Goal: Task Accomplishment & Management: Manage account settings

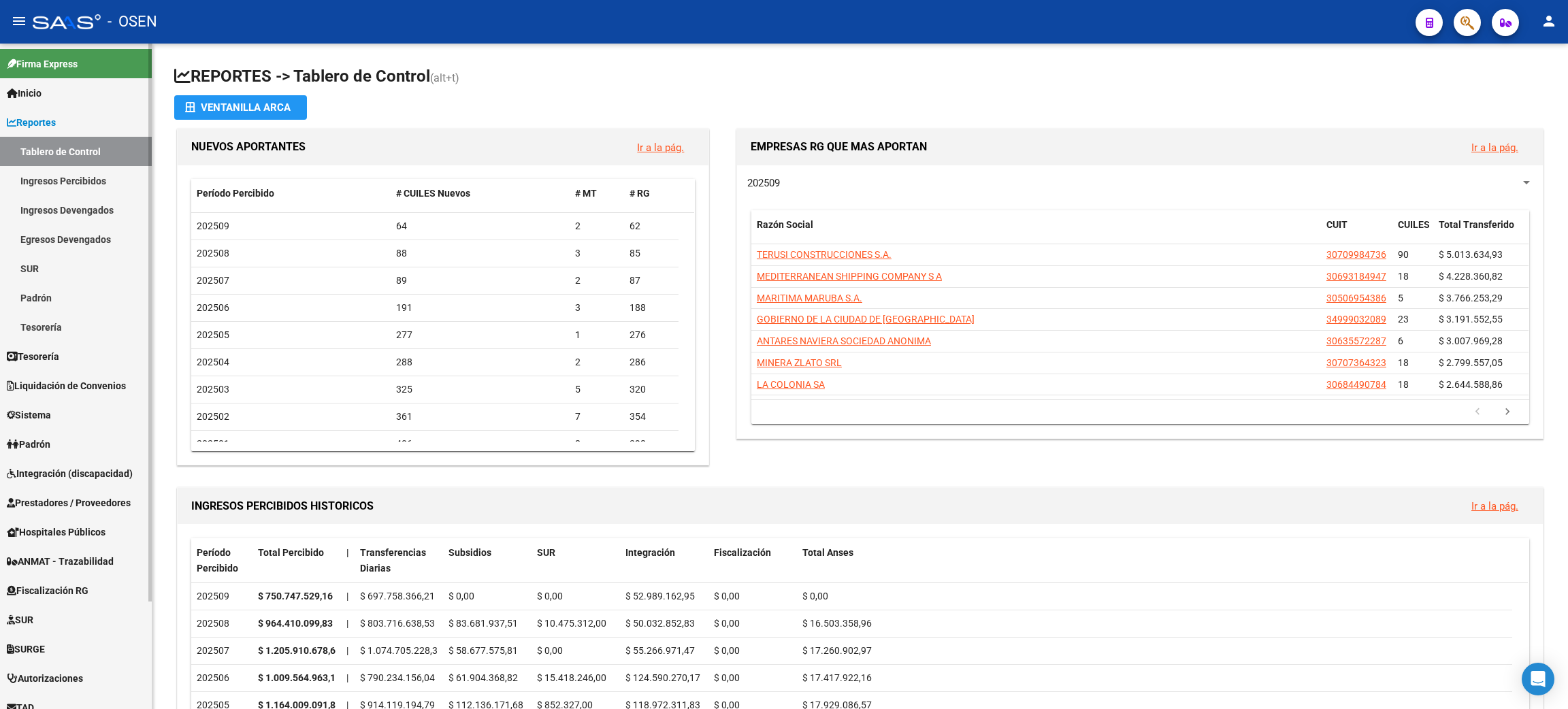
click at [43, 182] on link "Ingresos Percibidos" at bounding box center [75, 180] width 151 height 30
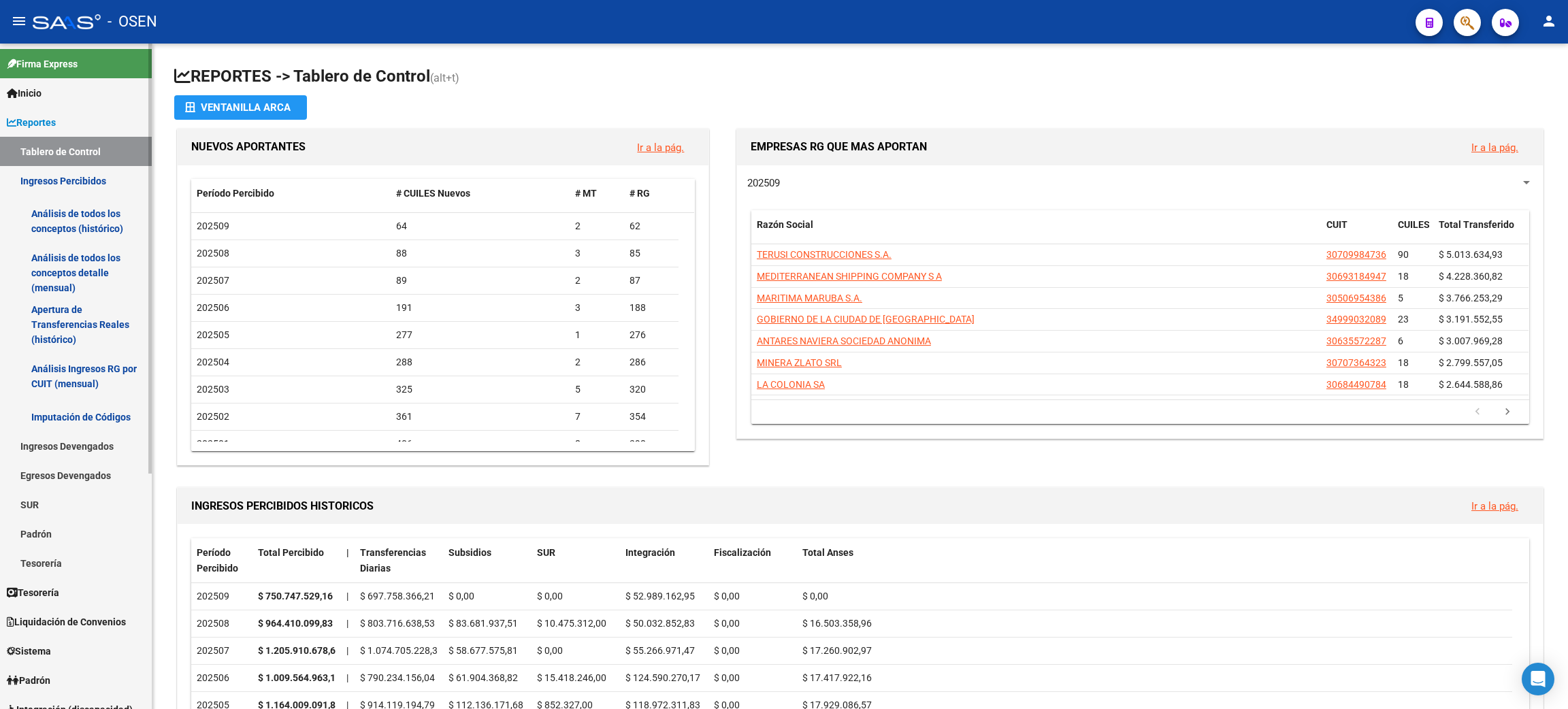
click at [79, 260] on link "Análisis de todos los conceptos detalle (mensual)" at bounding box center [75, 272] width 151 height 52
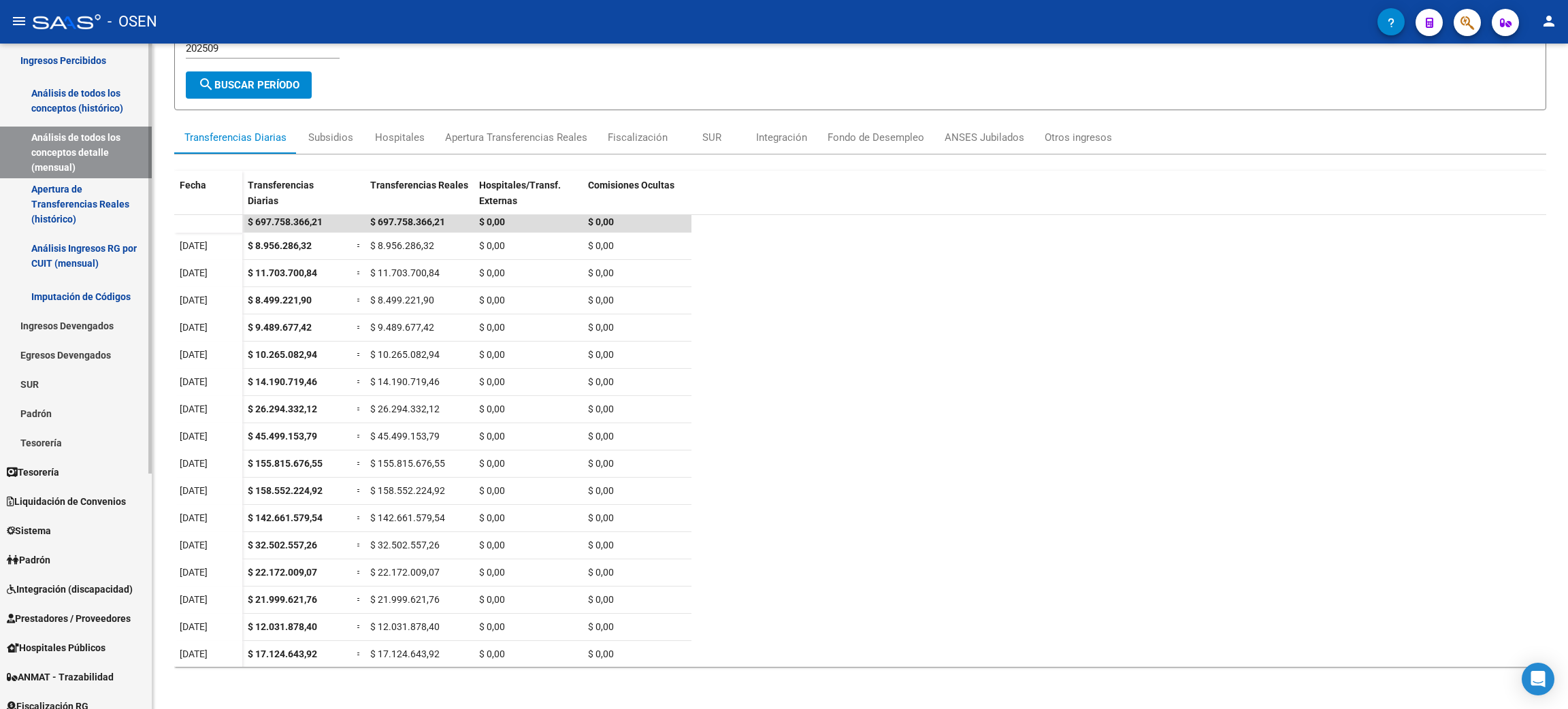
scroll to position [305, 0]
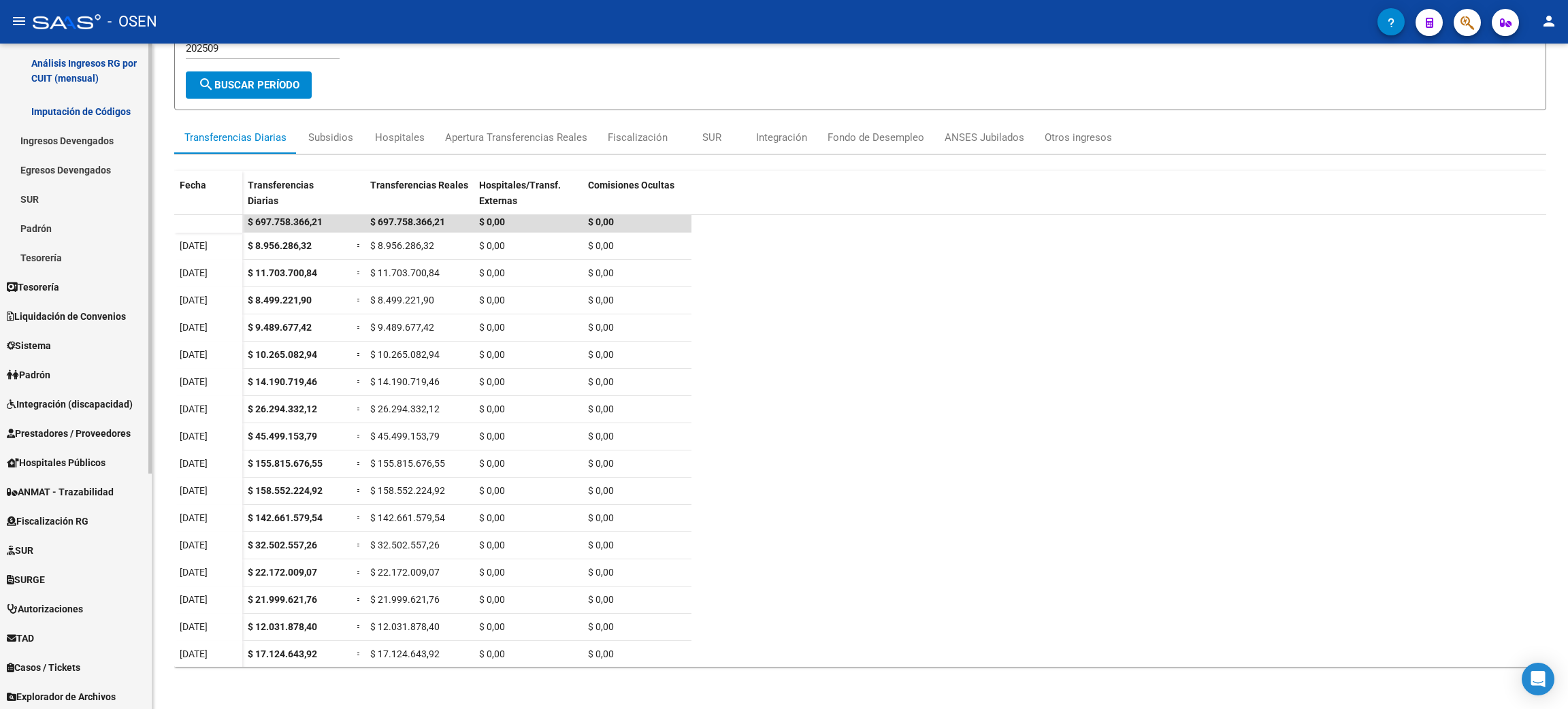
click at [54, 440] on link "Prestadores / Proveedores" at bounding box center [75, 433] width 151 height 30
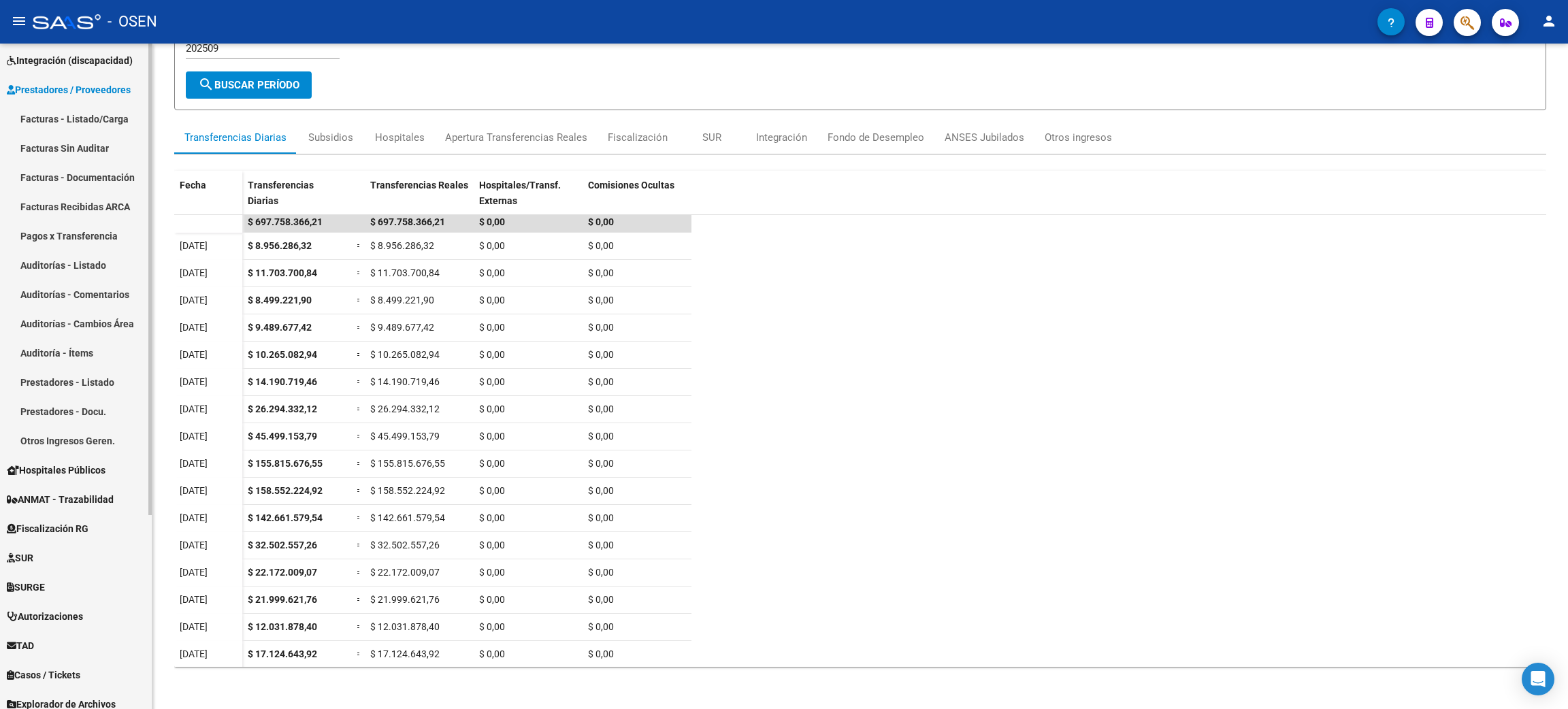
scroll to position [173, 0]
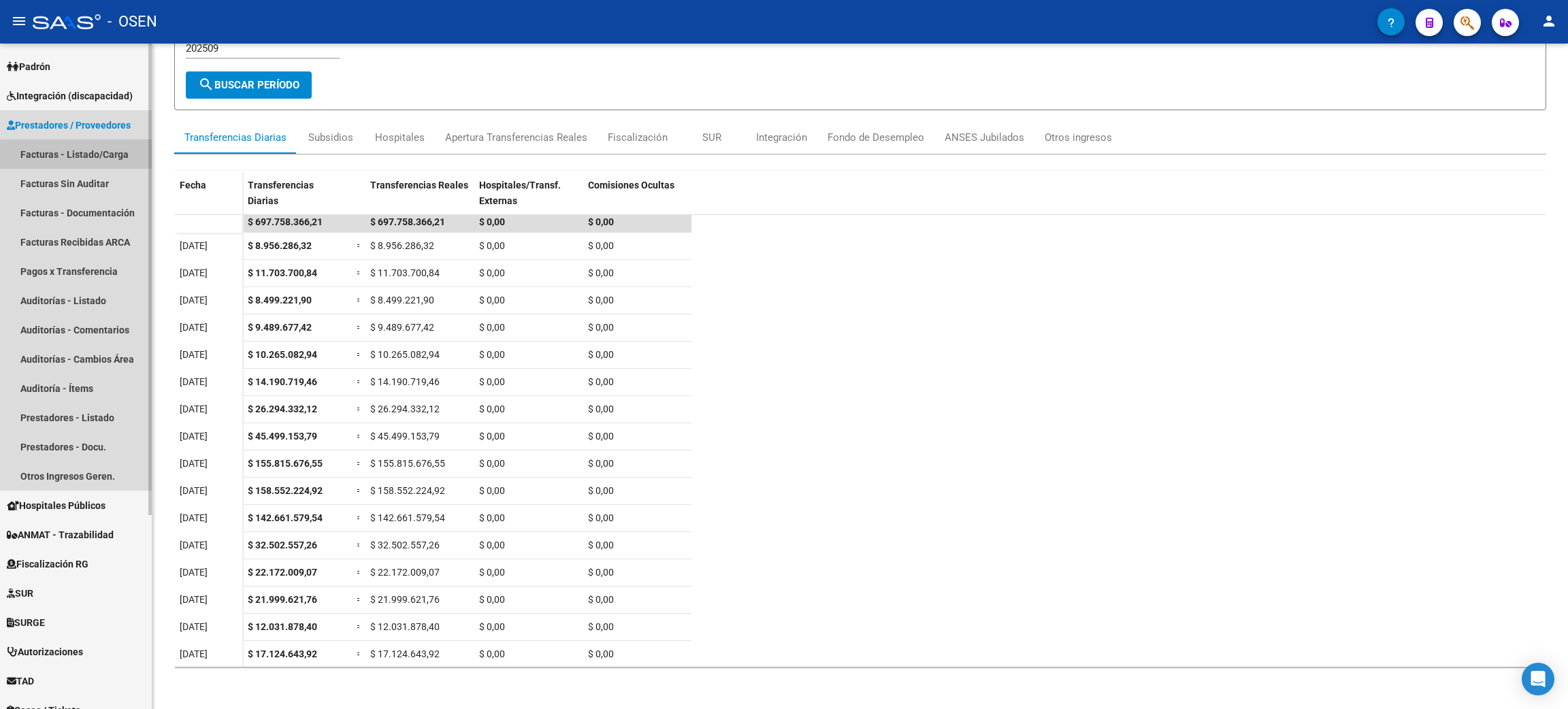
click at [97, 157] on link "Facturas - Listado/Carga" at bounding box center [75, 154] width 151 height 30
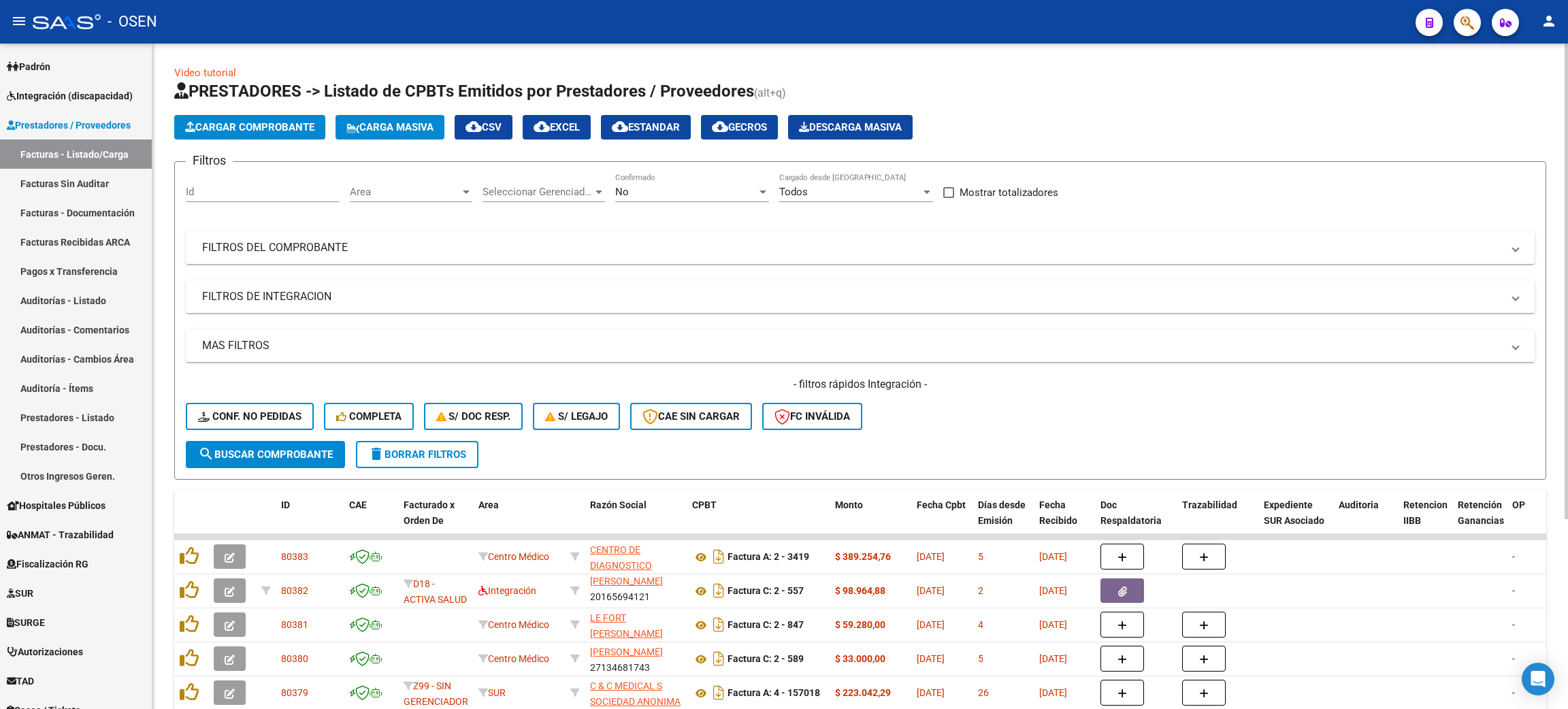
click at [437, 203] on div "Area Area" at bounding box center [411, 194] width 123 height 42
click at [436, 189] on span "Area" at bounding box center [405, 191] width 111 height 12
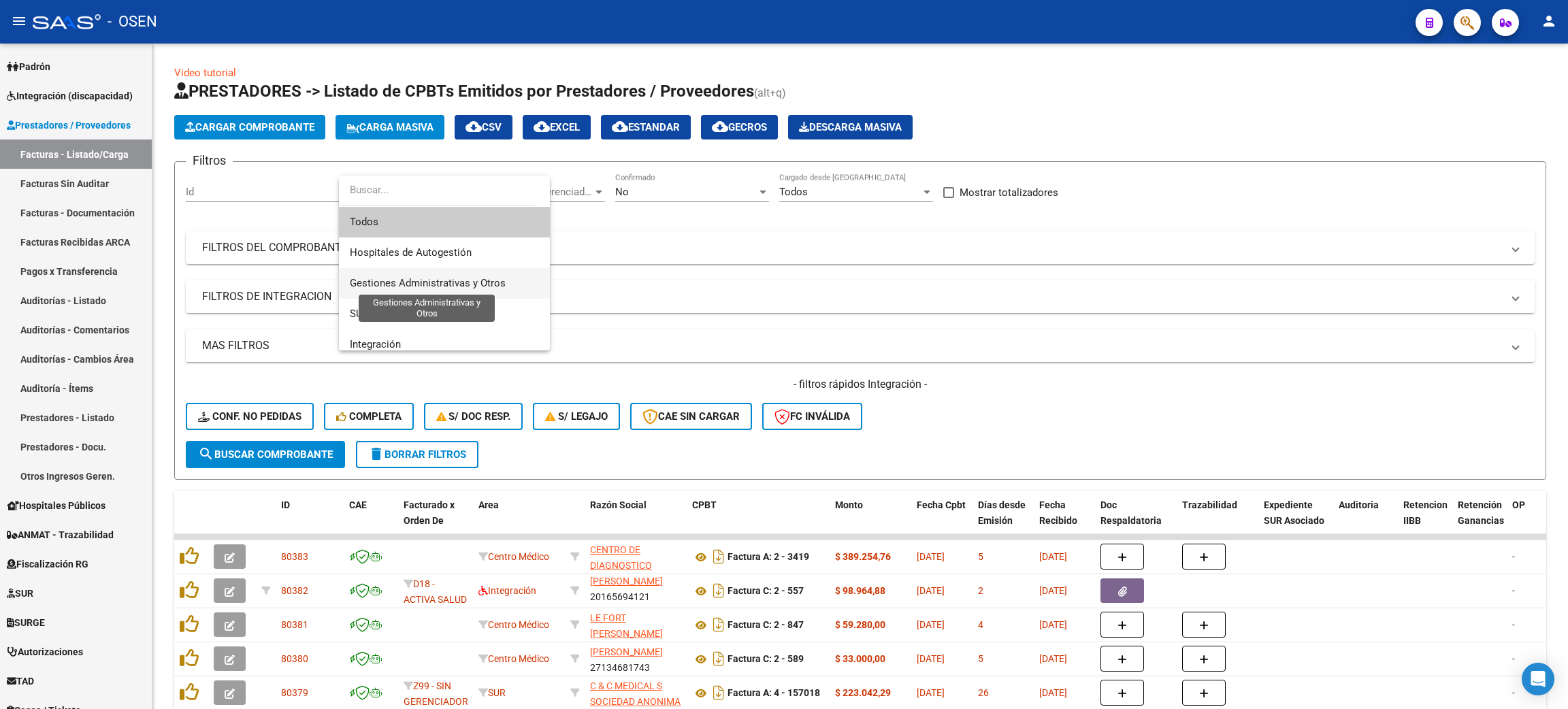
click at [438, 282] on span "Gestiones Administrativas y Otros" at bounding box center [428, 283] width 156 height 12
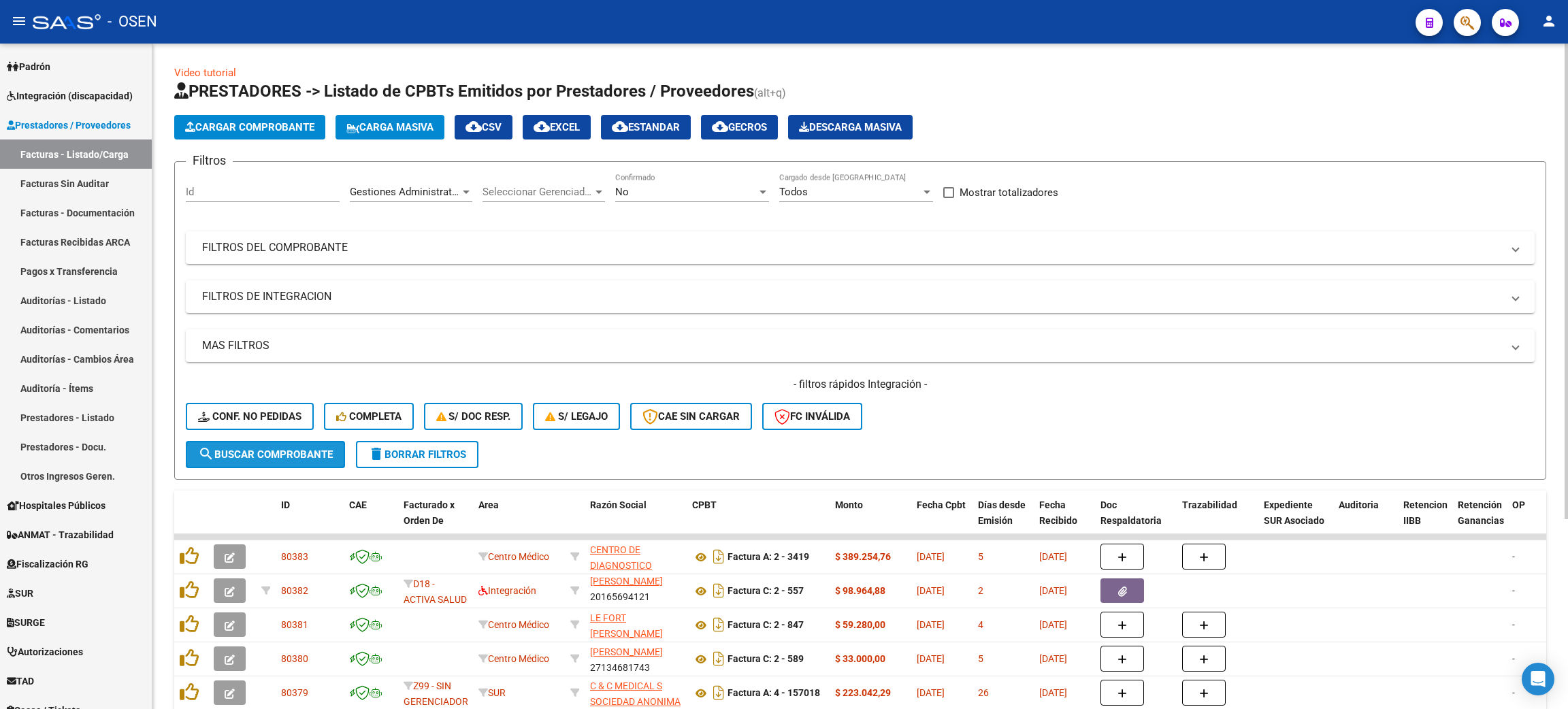
click at [287, 452] on span "search Buscar Comprobante" at bounding box center [265, 454] width 135 height 12
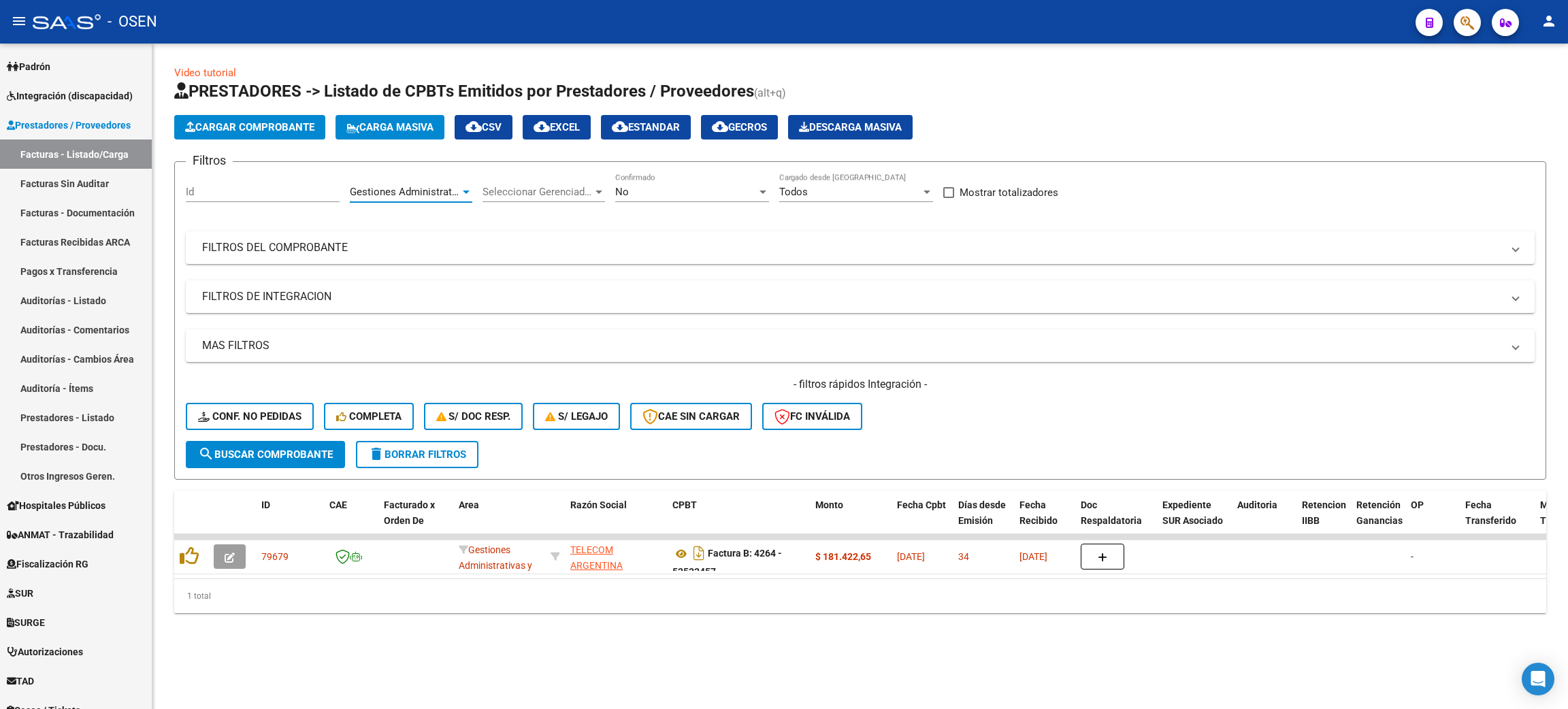
click at [431, 191] on span "Gestiones Administrativas y Otros" at bounding box center [428, 191] width 156 height 12
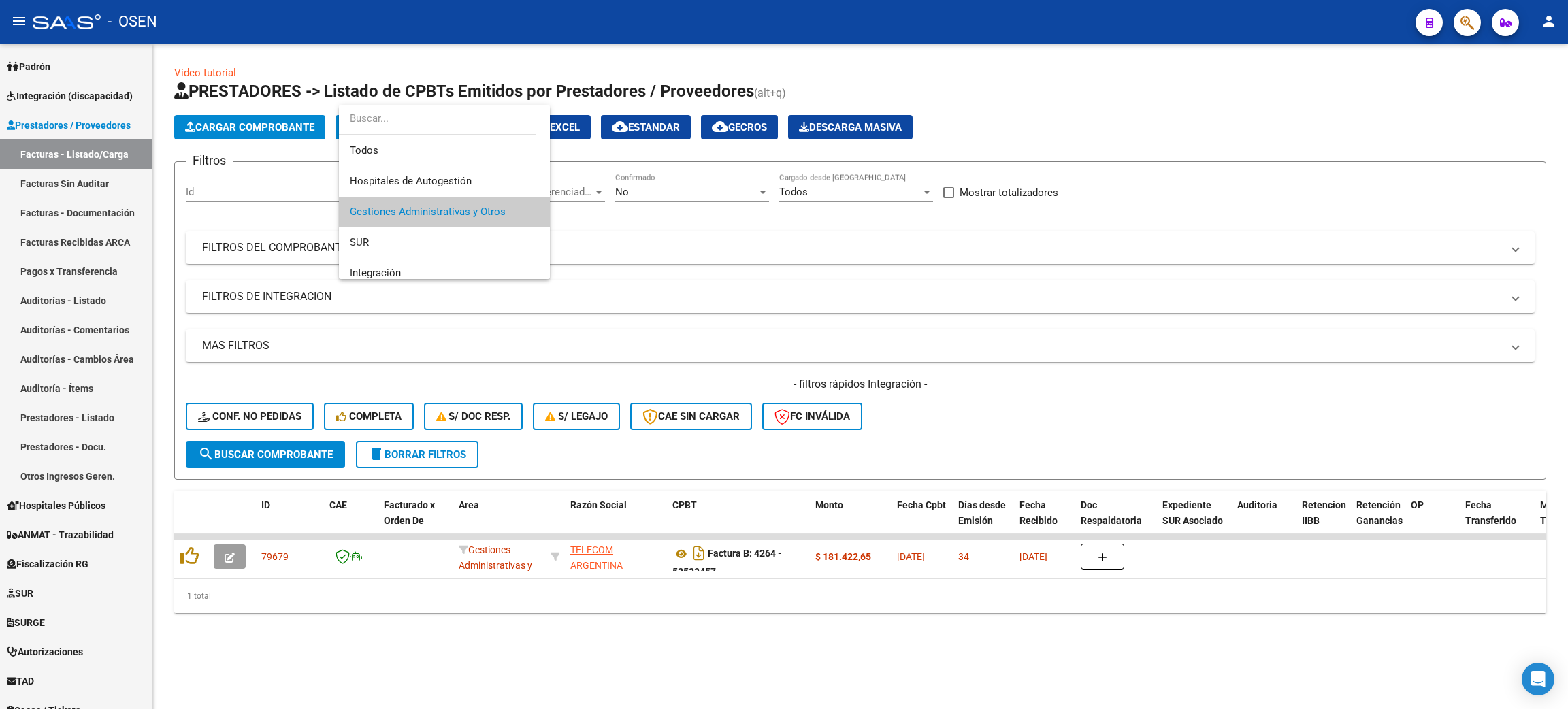
click at [28, 304] on div at bounding box center [784, 354] width 1568 height 709
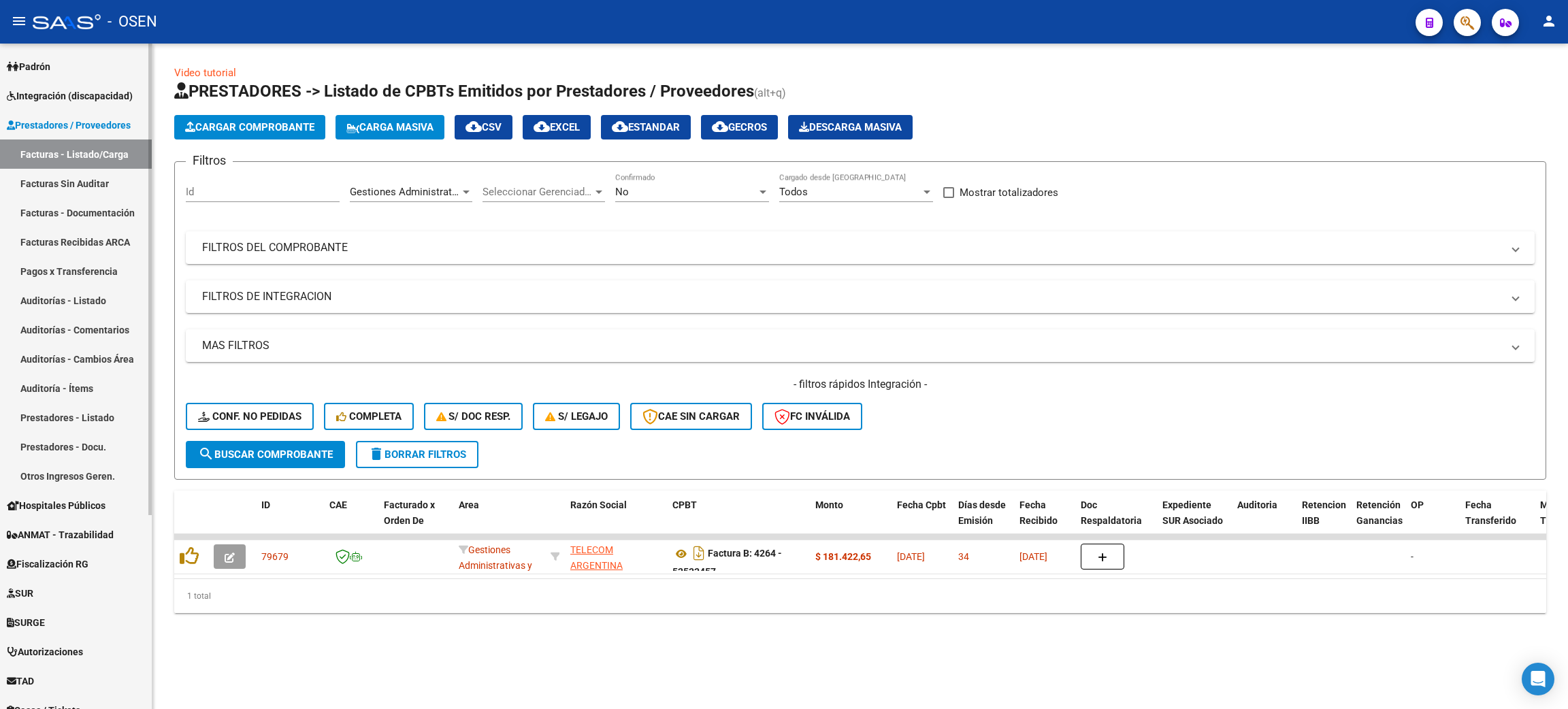
drag, startPoint x: 28, startPoint y: 304, endPoint x: 56, endPoint y: 301, distance: 28.2
click at [28, 304] on link "Auditorías - Listado" at bounding box center [75, 300] width 151 height 30
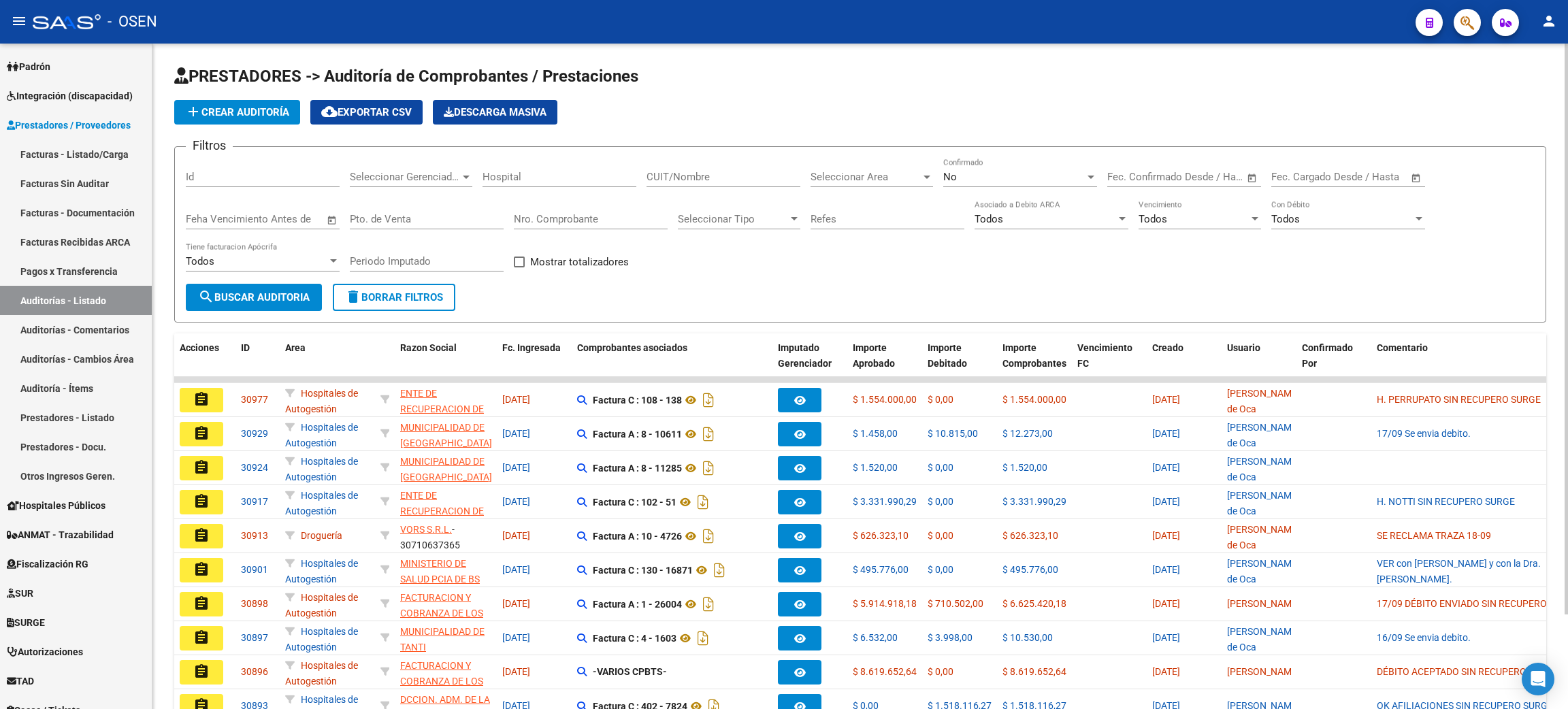
click at [232, 112] on span "add Crear Auditoría" at bounding box center [237, 112] width 104 height 12
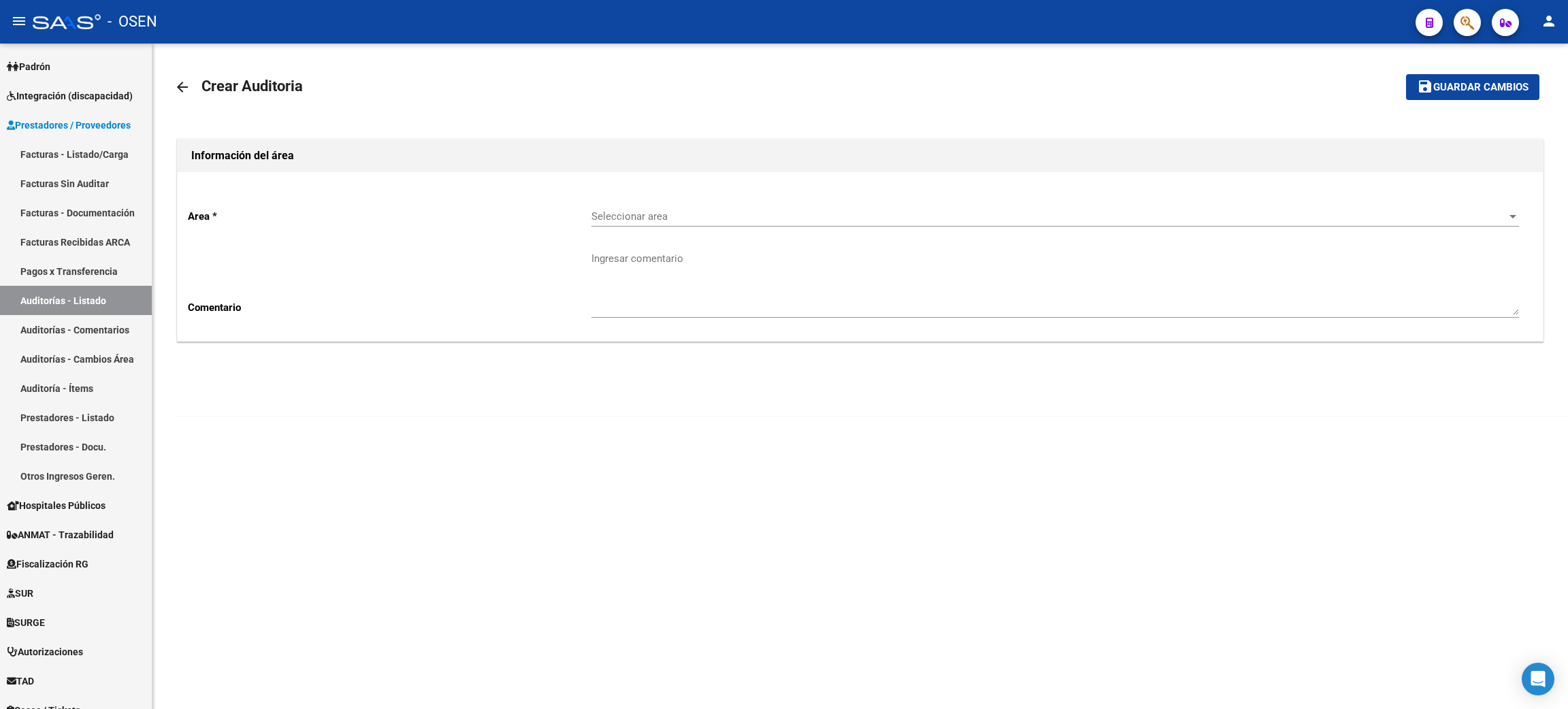
click at [684, 211] on span "Seleccionar area" at bounding box center [1049, 216] width 915 height 12
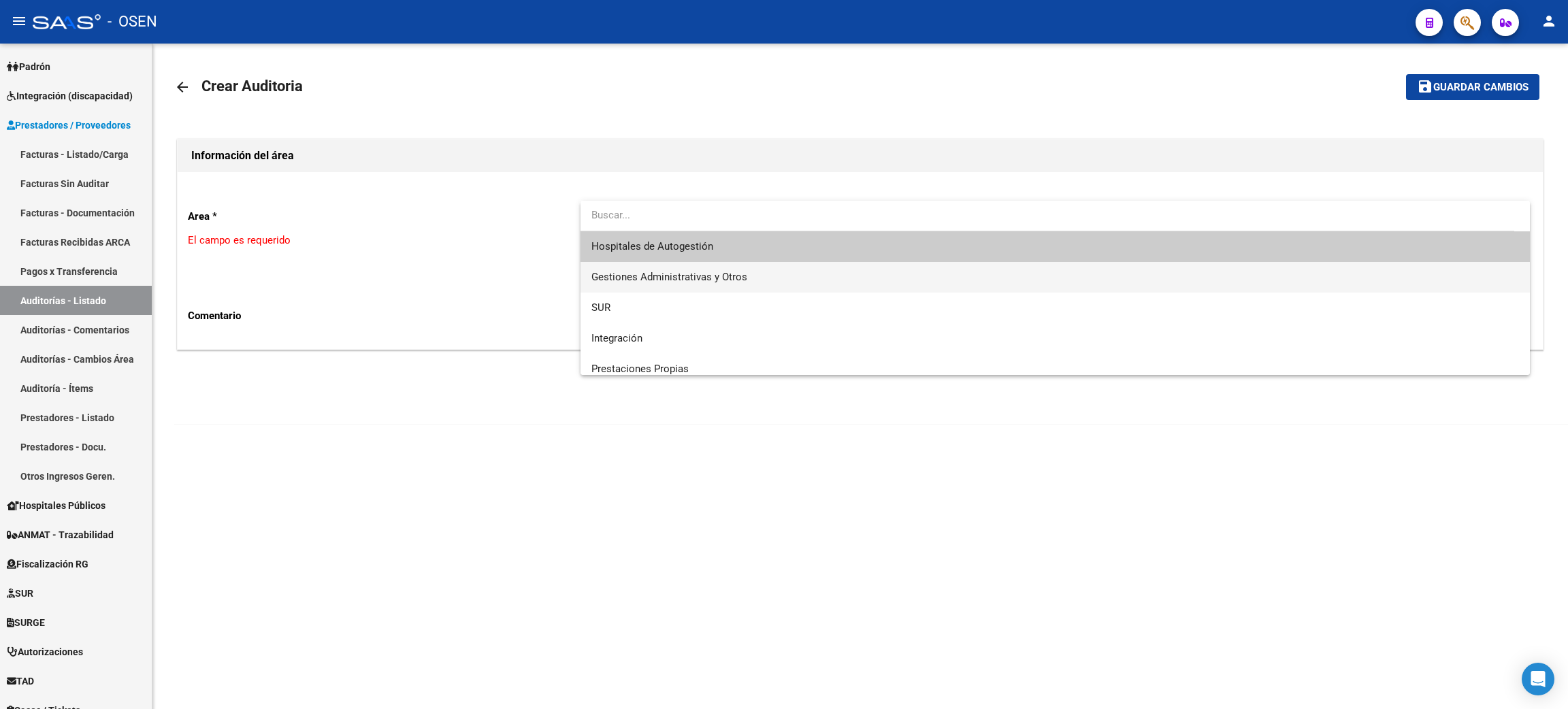
click at [717, 268] on span "Gestiones Administrativas y Otros" at bounding box center [1055, 277] width 928 height 30
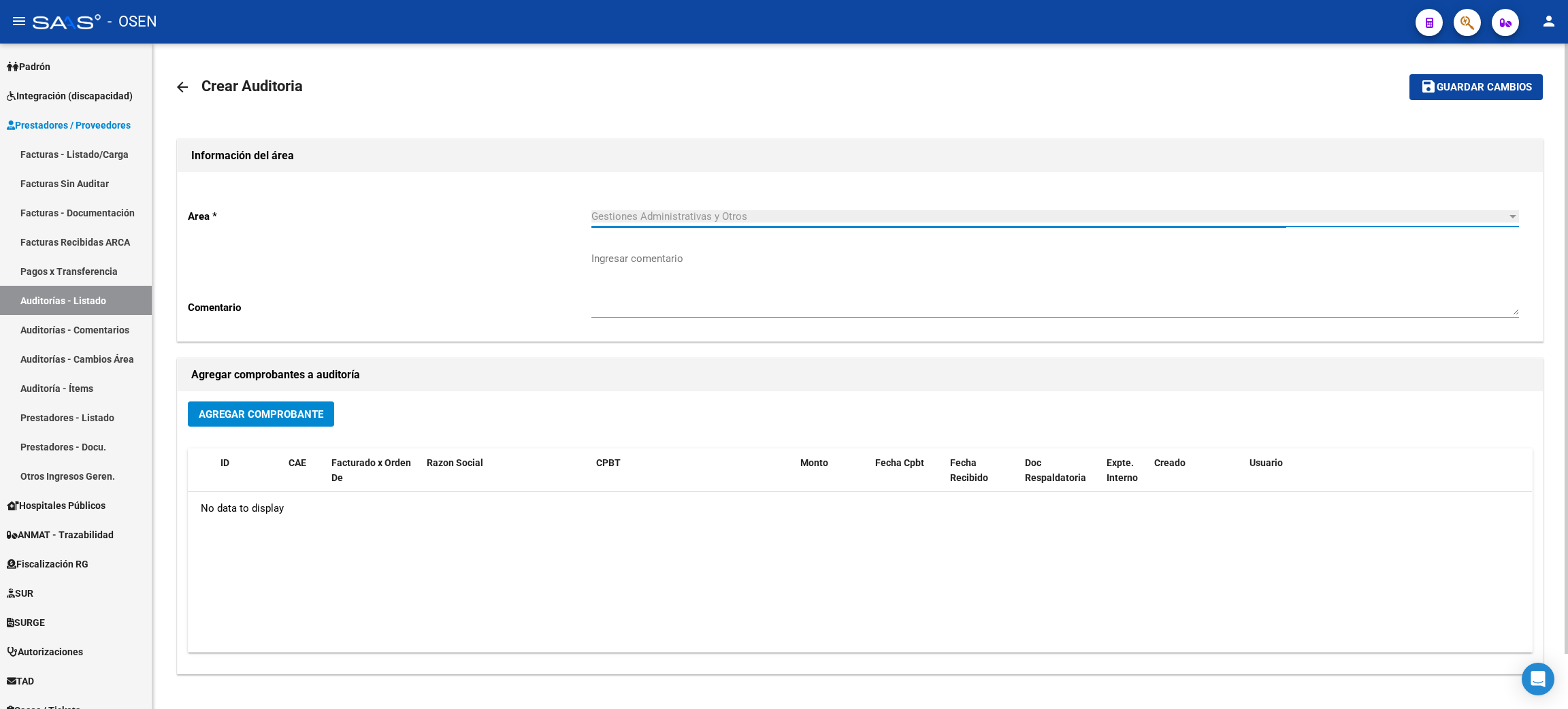
click at [273, 422] on button "Agregar Comprobante" at bounding box center [260, 413] width 147 height 25
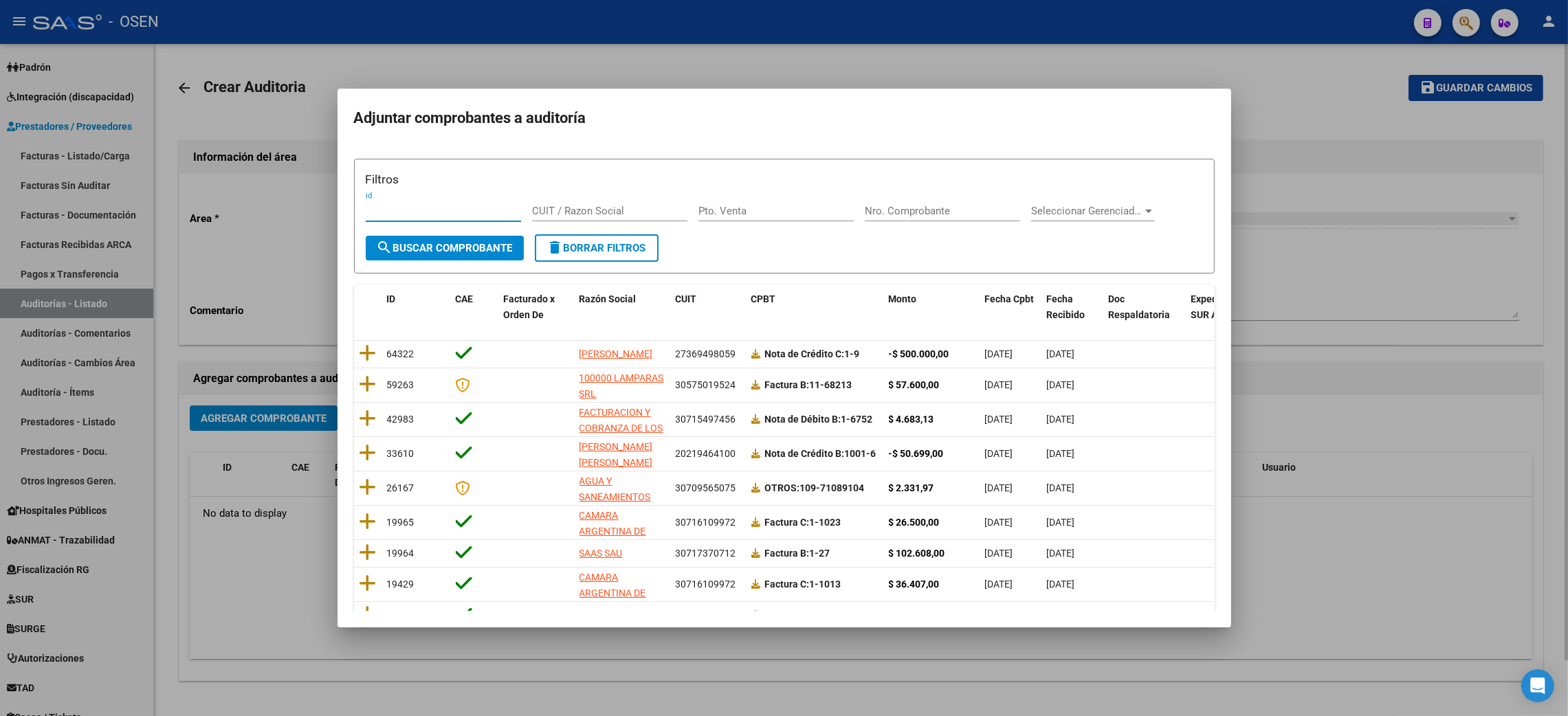
click at [1347, 609] on div at bounding box center [784, 358] width 1568 height 716
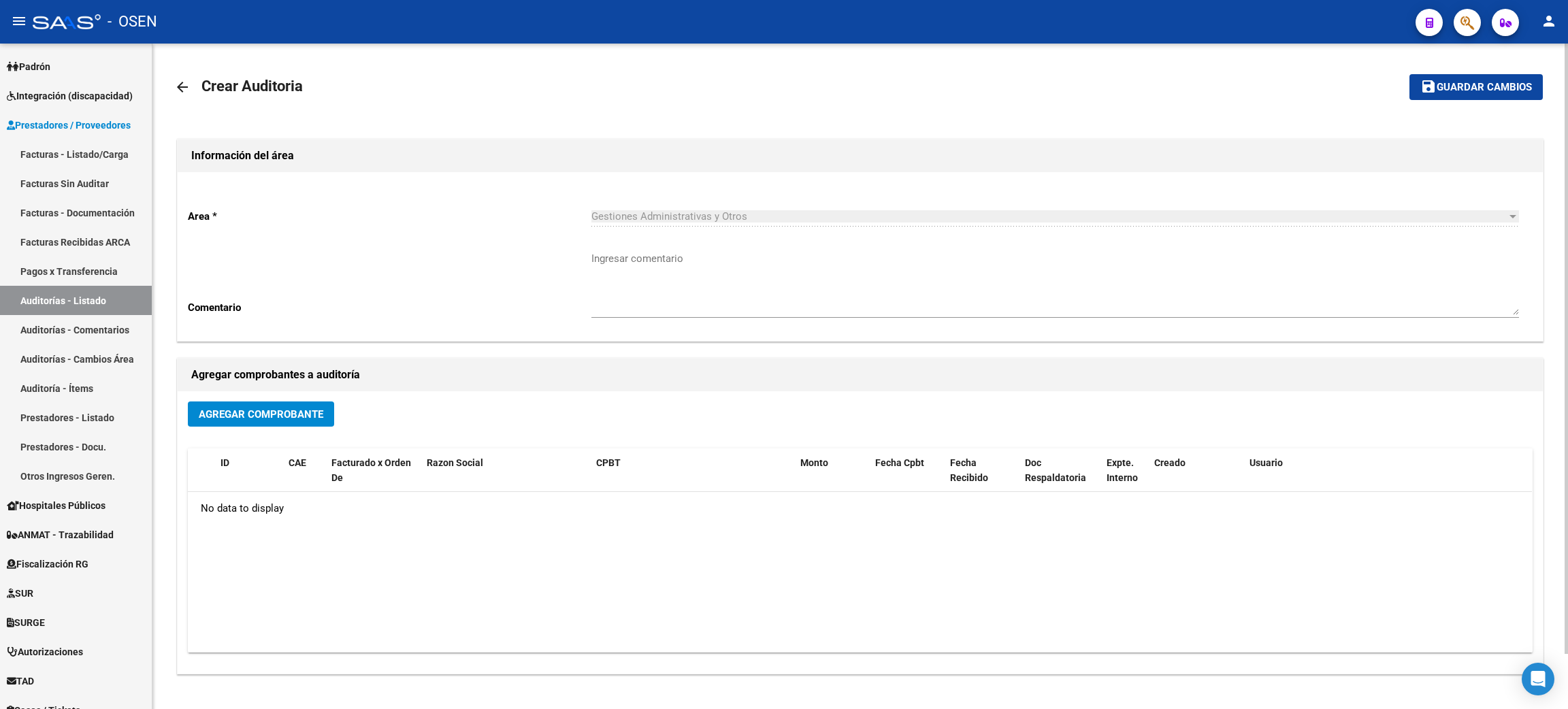
click at [183, 83] on mat-icon "arrow_back" at bounding box center [182, 87] width 16 height 16
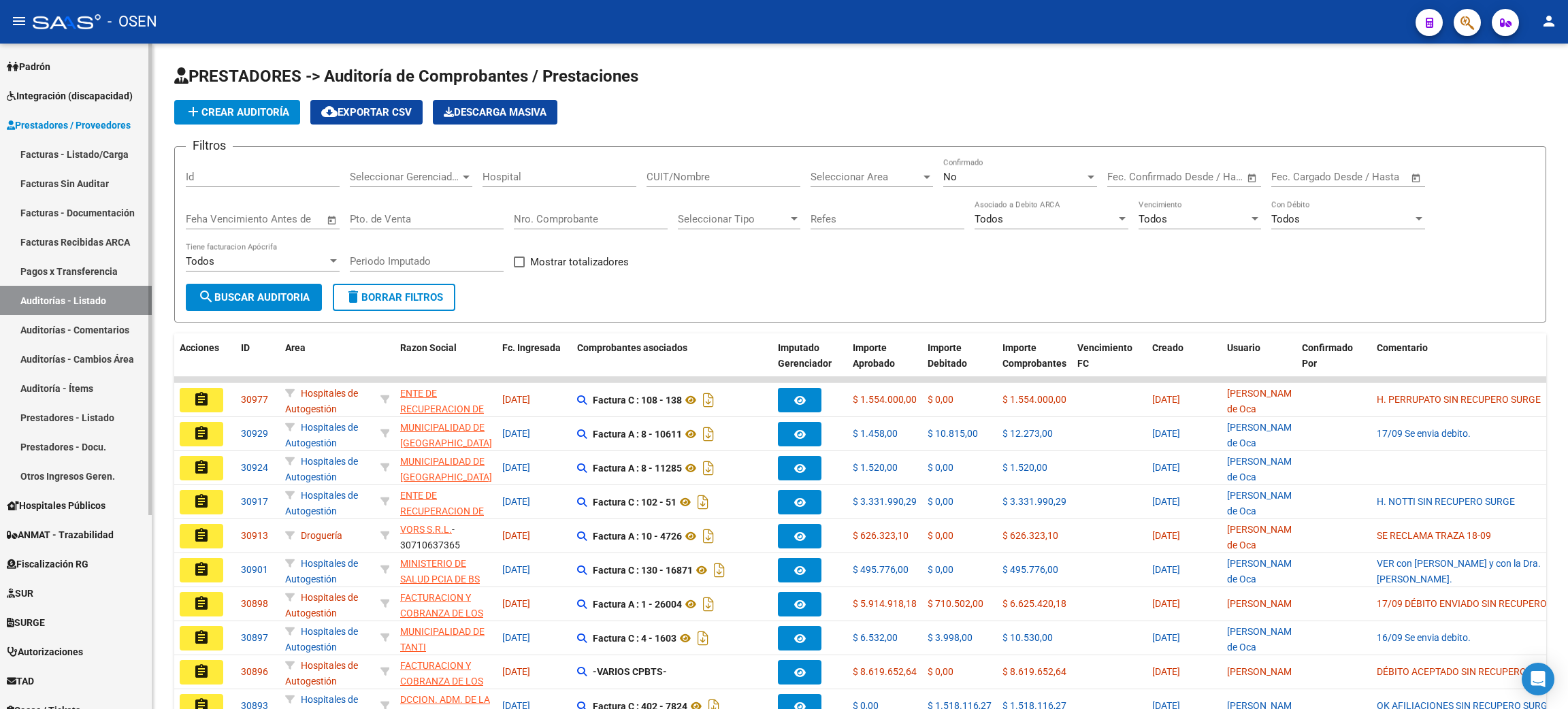
click at [66, 148] on link "Facturas - Listado/Carga" at bounding box center [75, 154] width 151 height 30
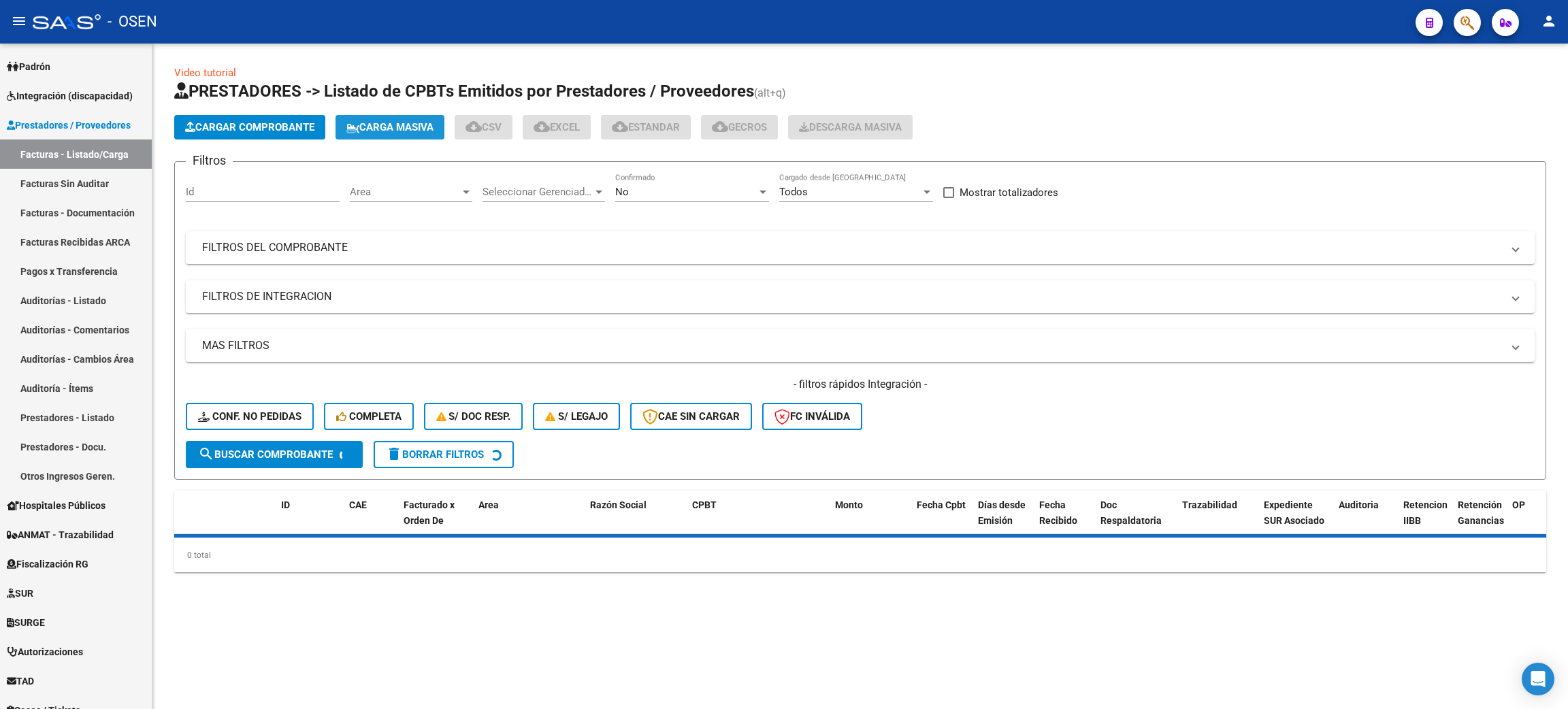
click at [416, 128] on span "Carga Masiva" at bounding box center [389, 127] width 87 height 12
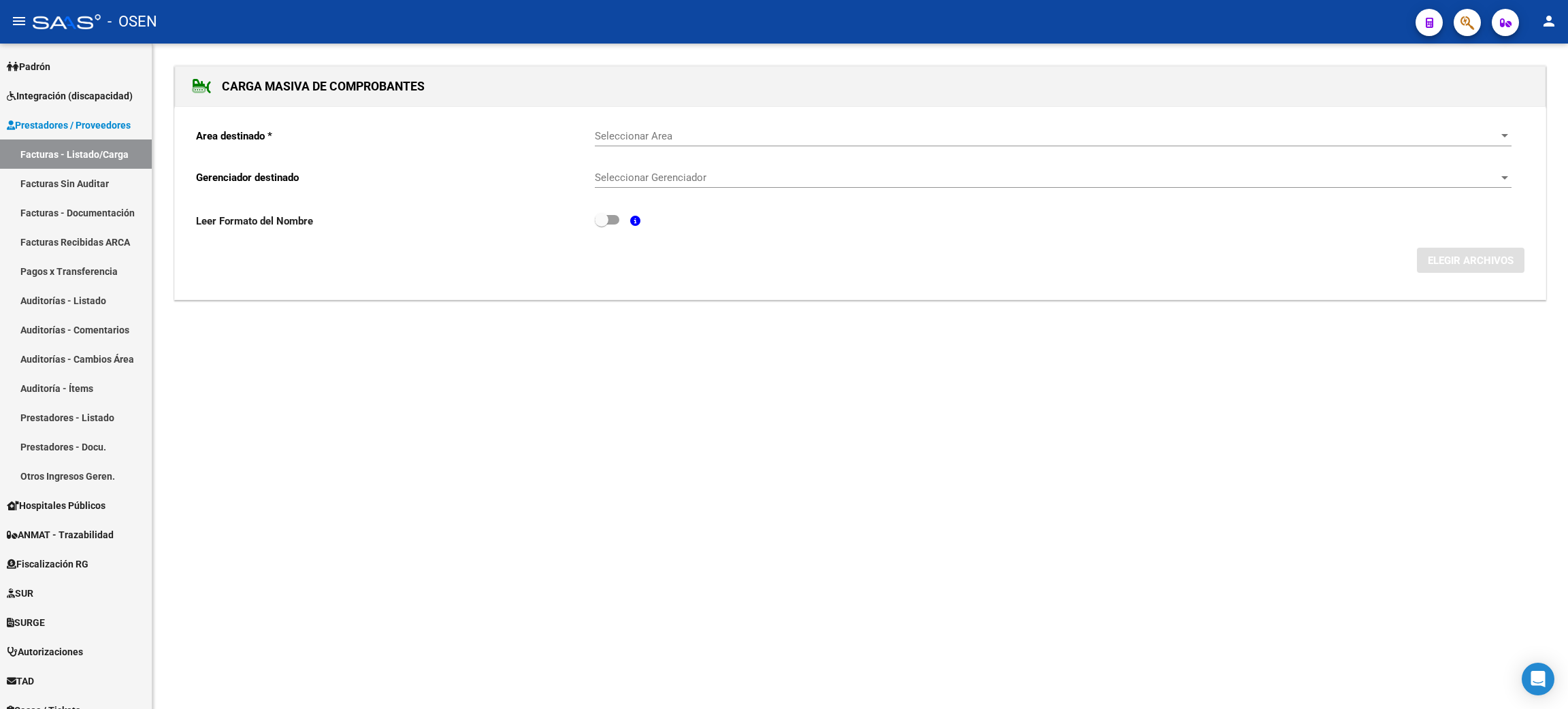
click at [695, 132] on span "Seleccionar Area" at bounding box center [1046, 135] width 905 height 12
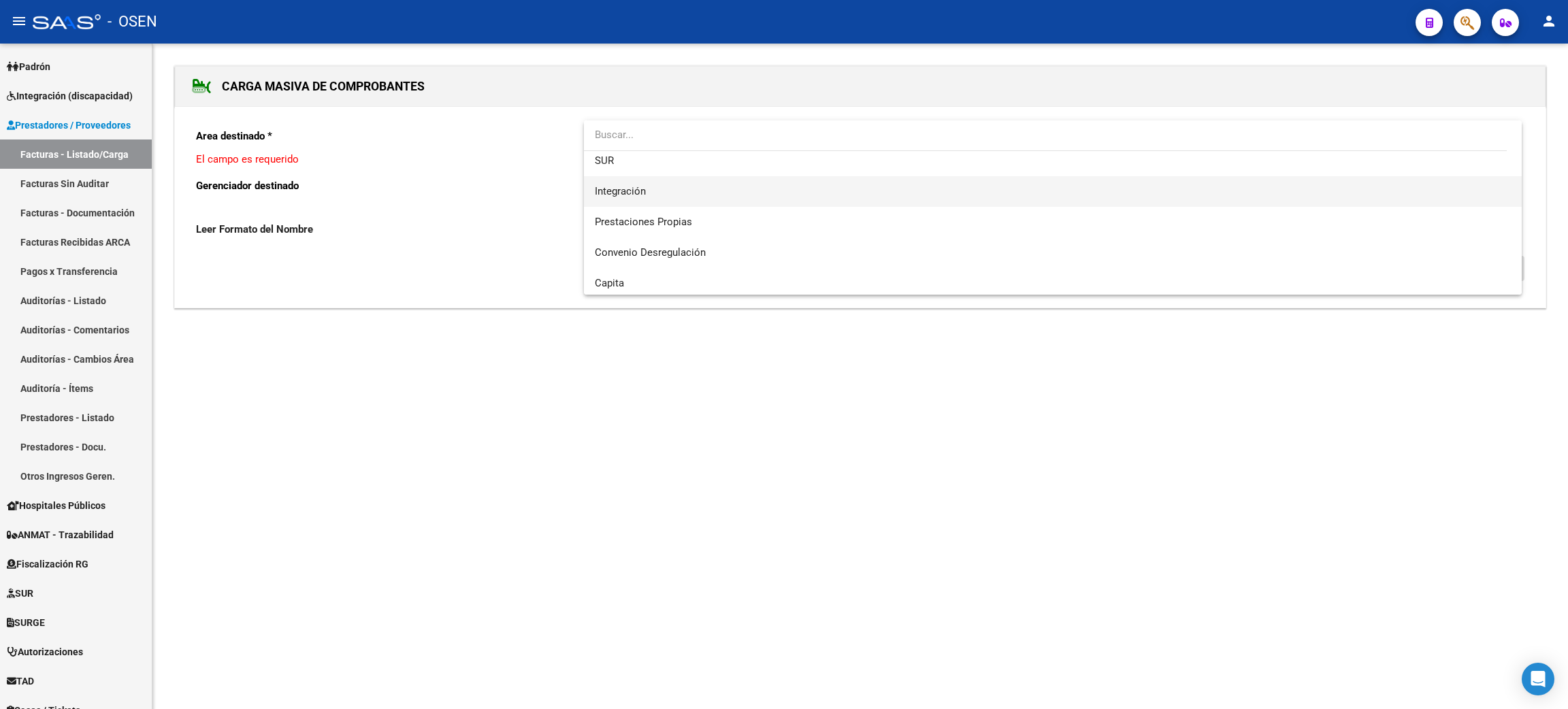
scroll to position [102, 0]
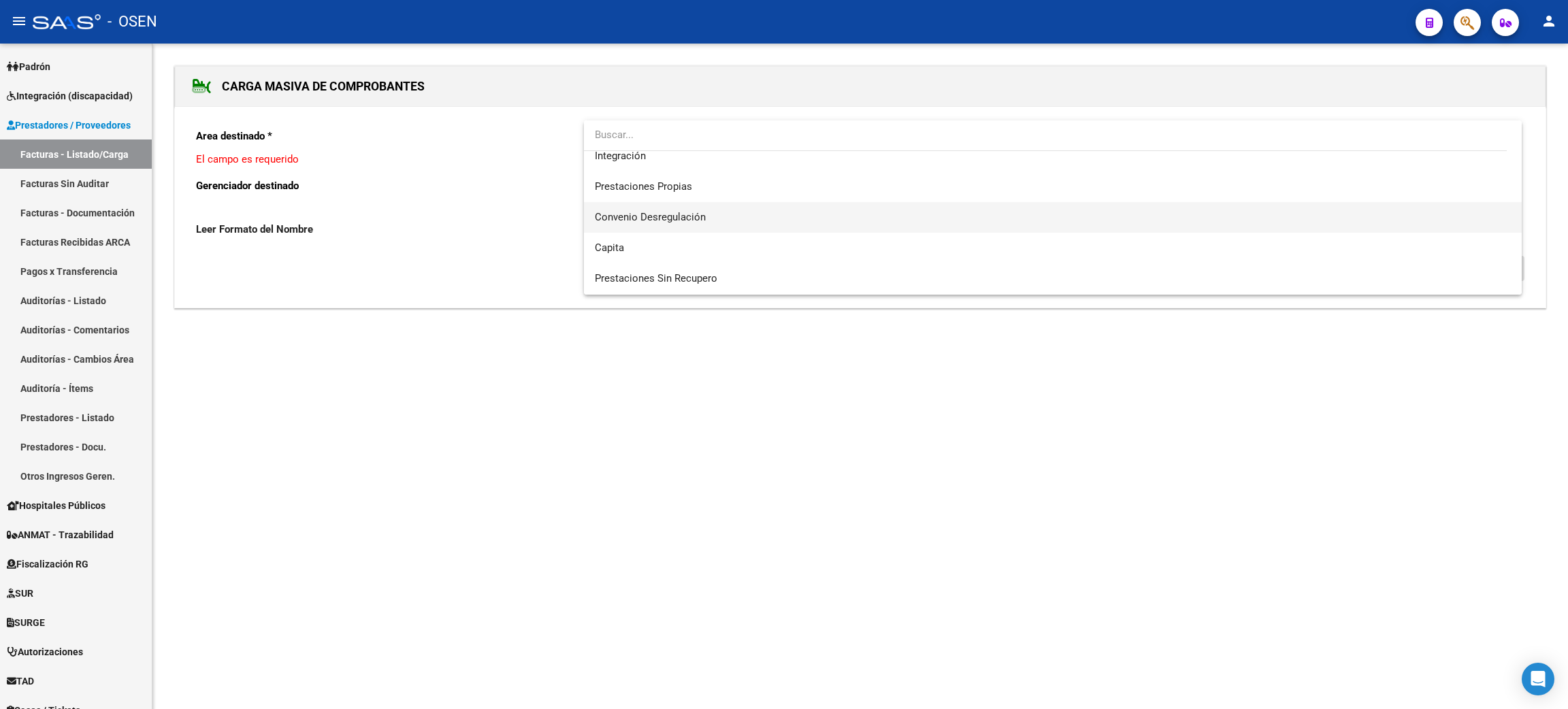
click at [788, 223] on span "Convenio Desregulación" at bounding box center [1053, 217] width 917 height 30
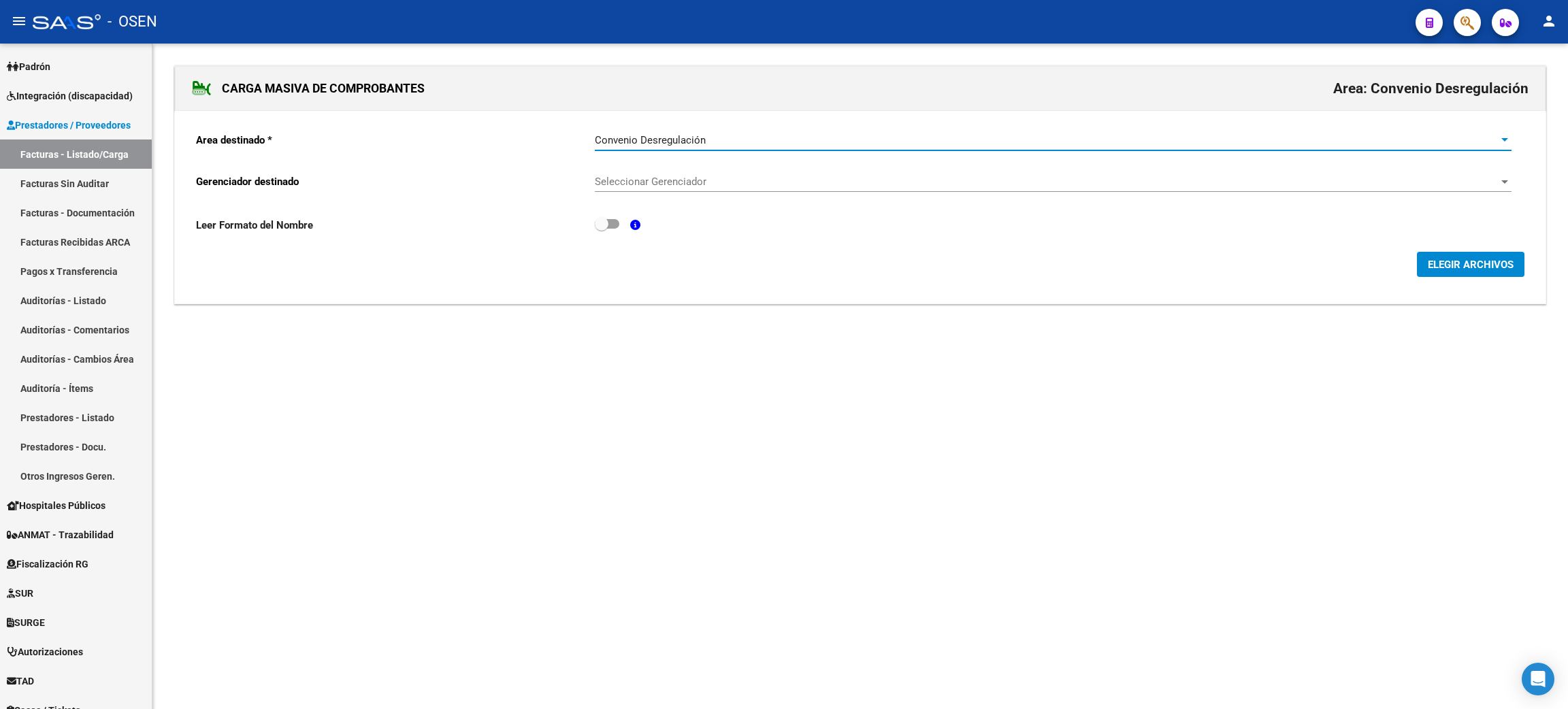
click at [621, 187] on span "Seleccionar Gerenciador" at bounding box center [1046, 181] width 905 height 12
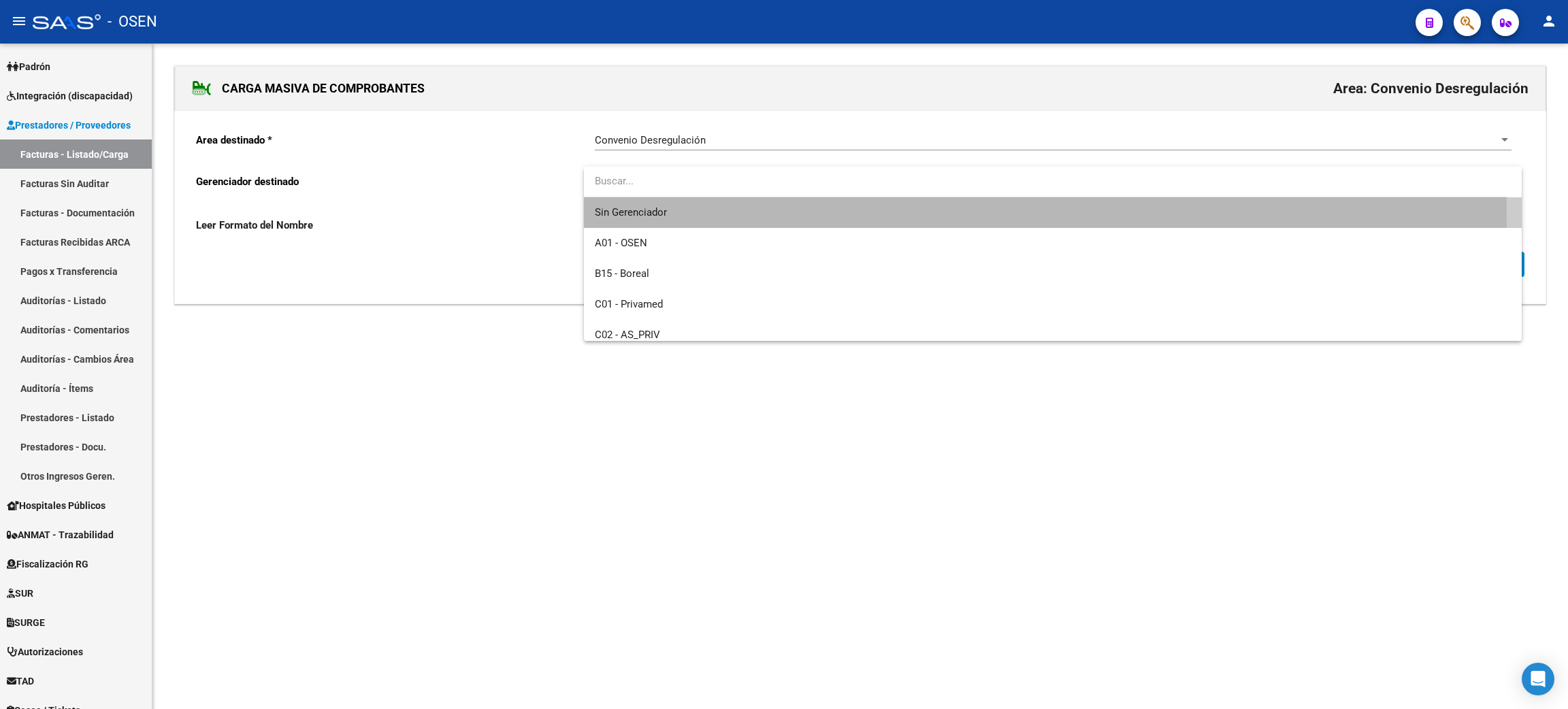
click at [716, 220] on span "Sin Gerenciador" at bounding box center [1053, 212] width 917 height 30
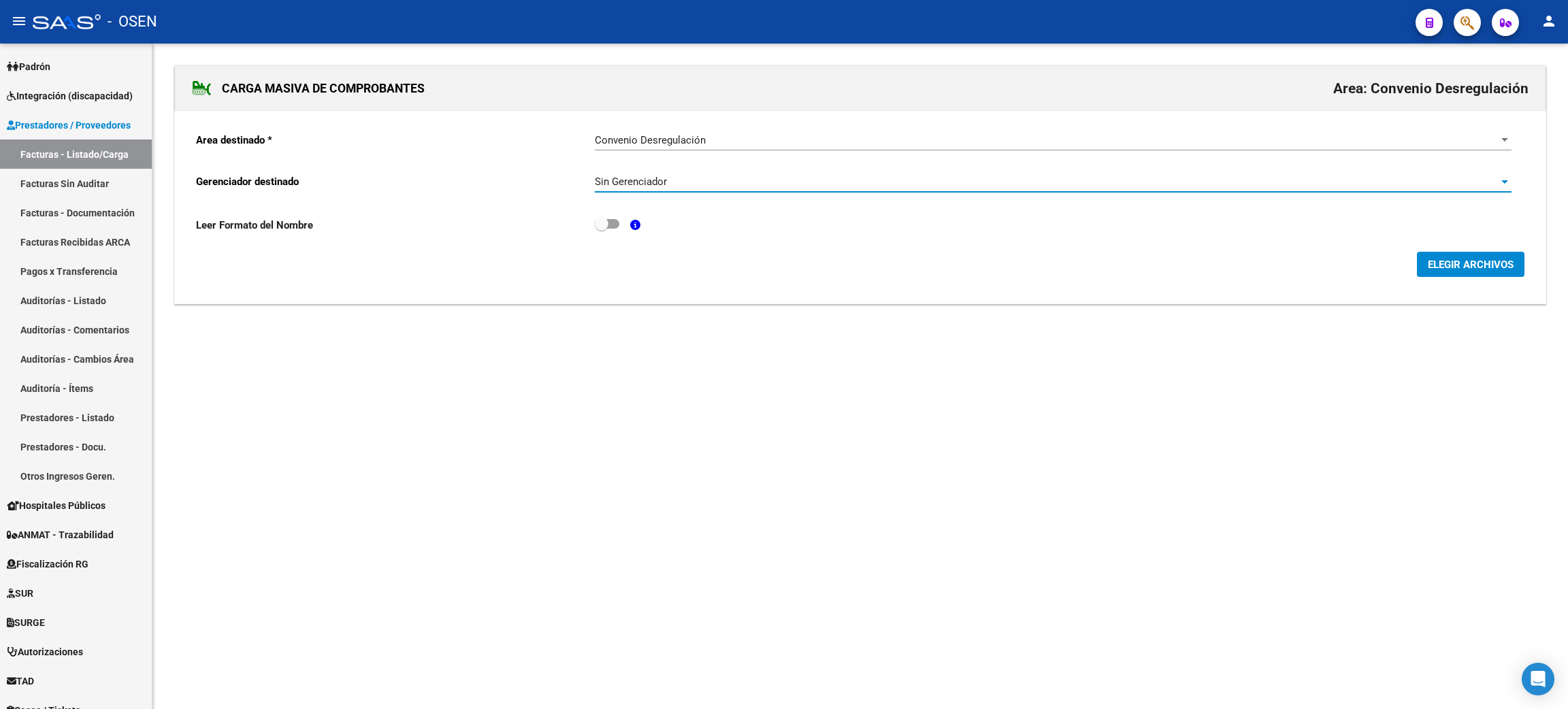
click at [680, 187] on div "Sin Gerenciador" at bounding box center [1046, 181] width 905 height 12
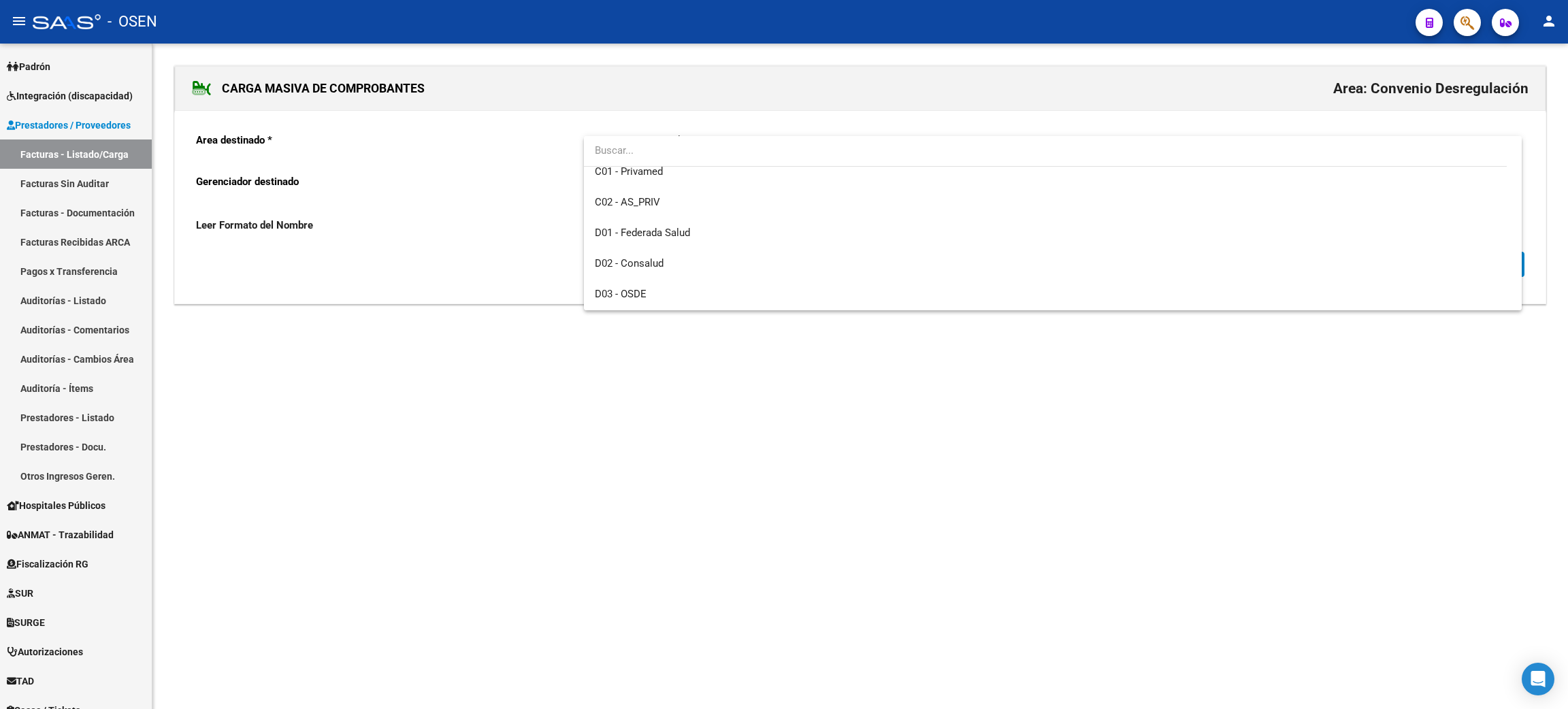
scroll to position [0, 0]
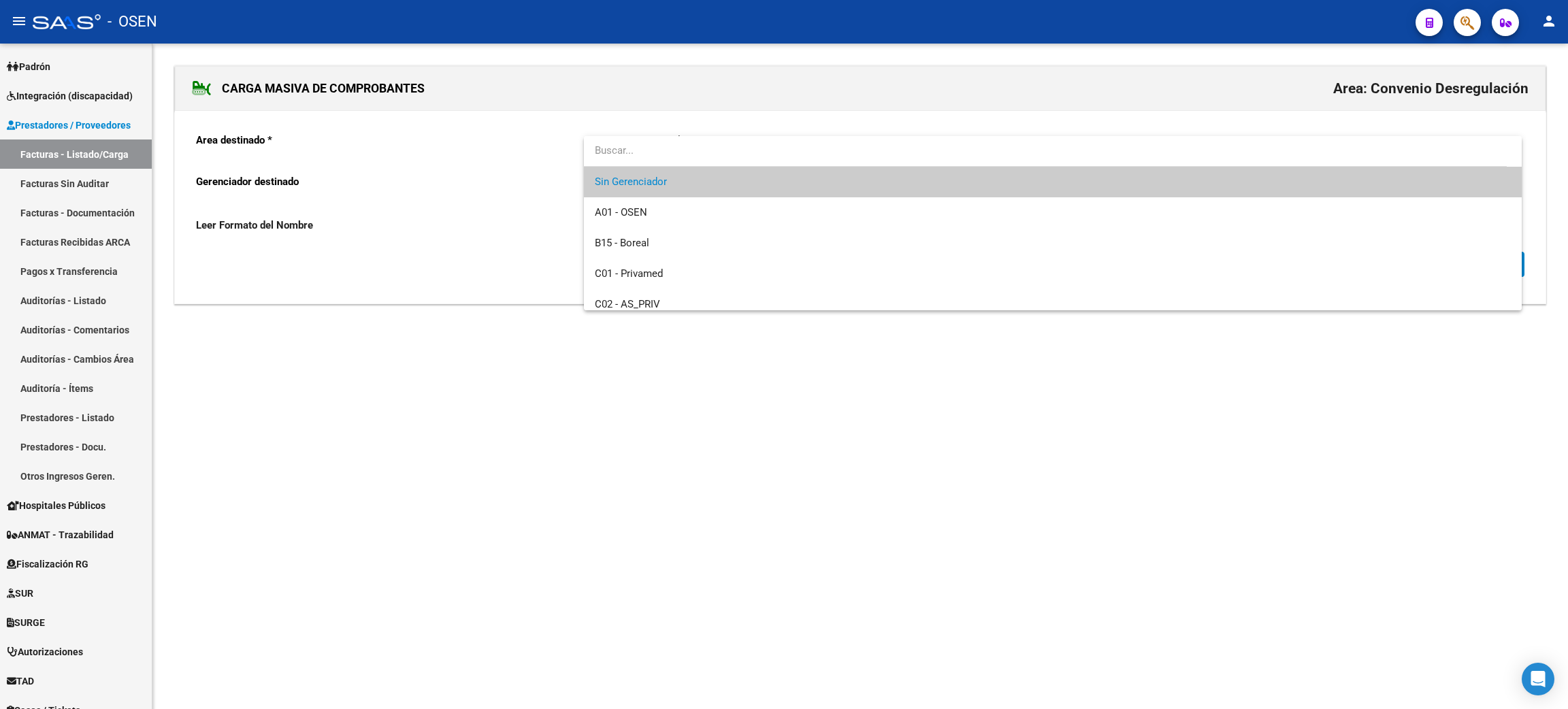
click at [653, 463] on div at bounding box center [784, 354] width 1568 height 709
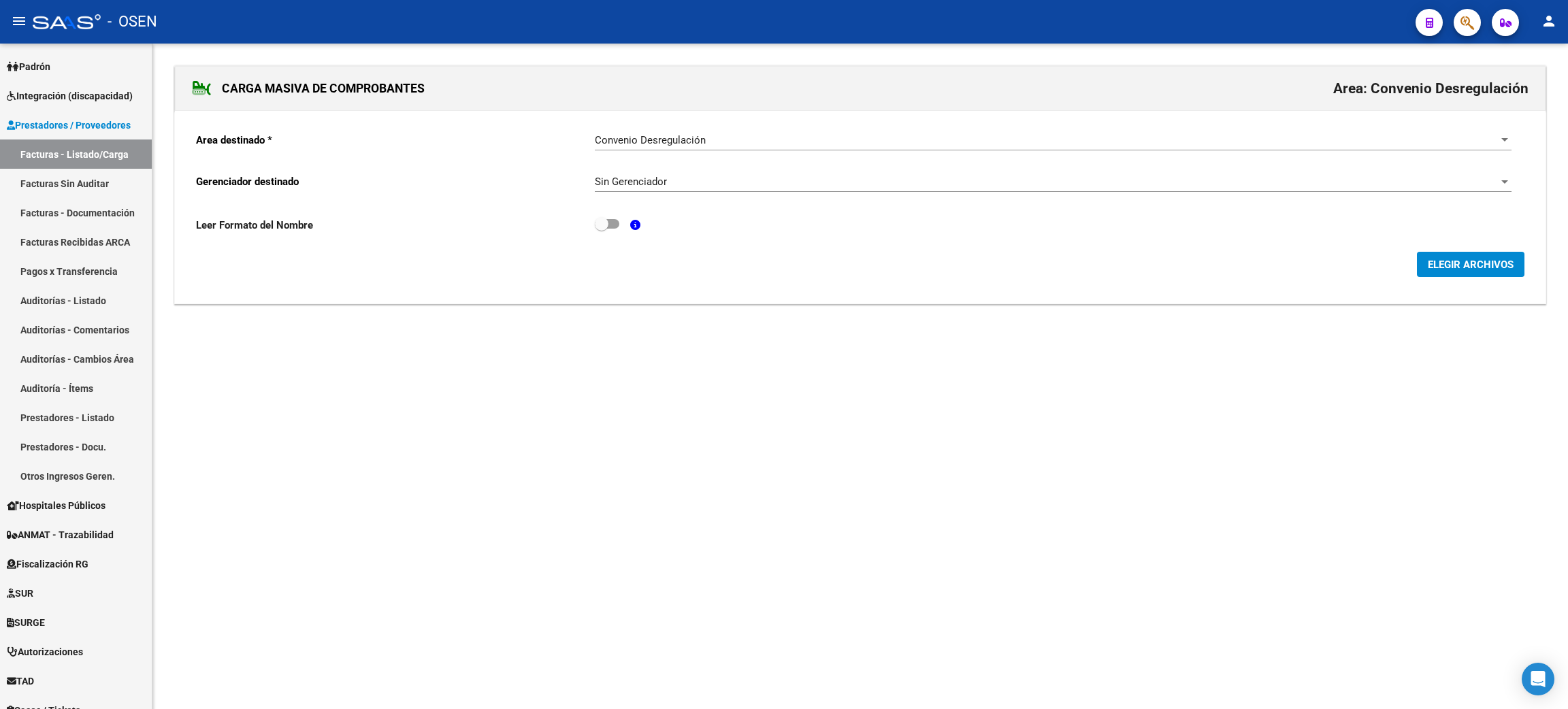
click at [1469, 261] on span "ELEGIR ARCHIVOS" at bounding box center [1470, 264] width 86 height 12
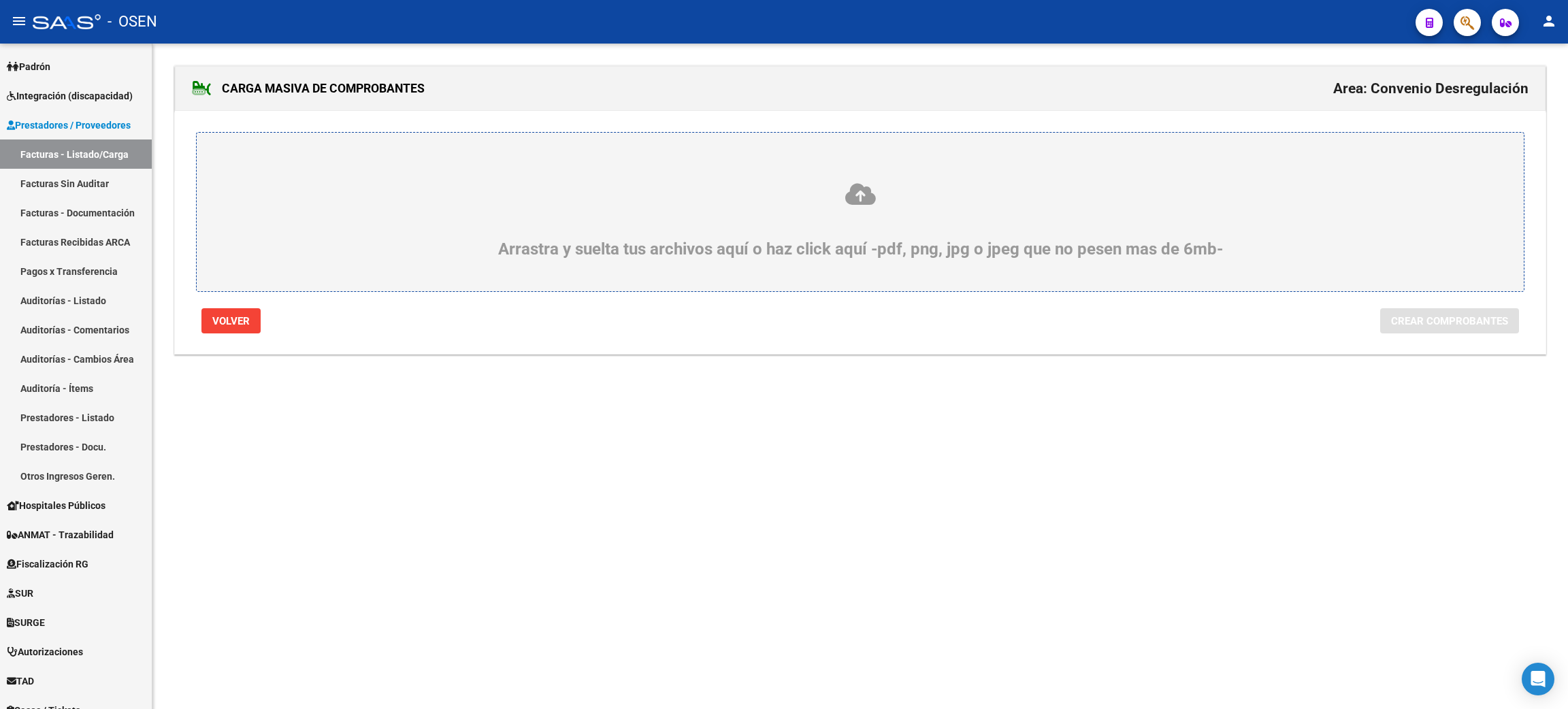
click at [839, 228] on div "Arrastra y suelta tus archivos aquí o haz click aquí -pdf, png, jpg o jpeg que …" at bounding box center [860, 220] width 1262 height 77
click at [0, 0] on input "Arrastra y suelta tus archivos aquí o haz click aquí -pdf, png, jpg o jpeg que …" at bounding box center [0, 0] width 0 height 0
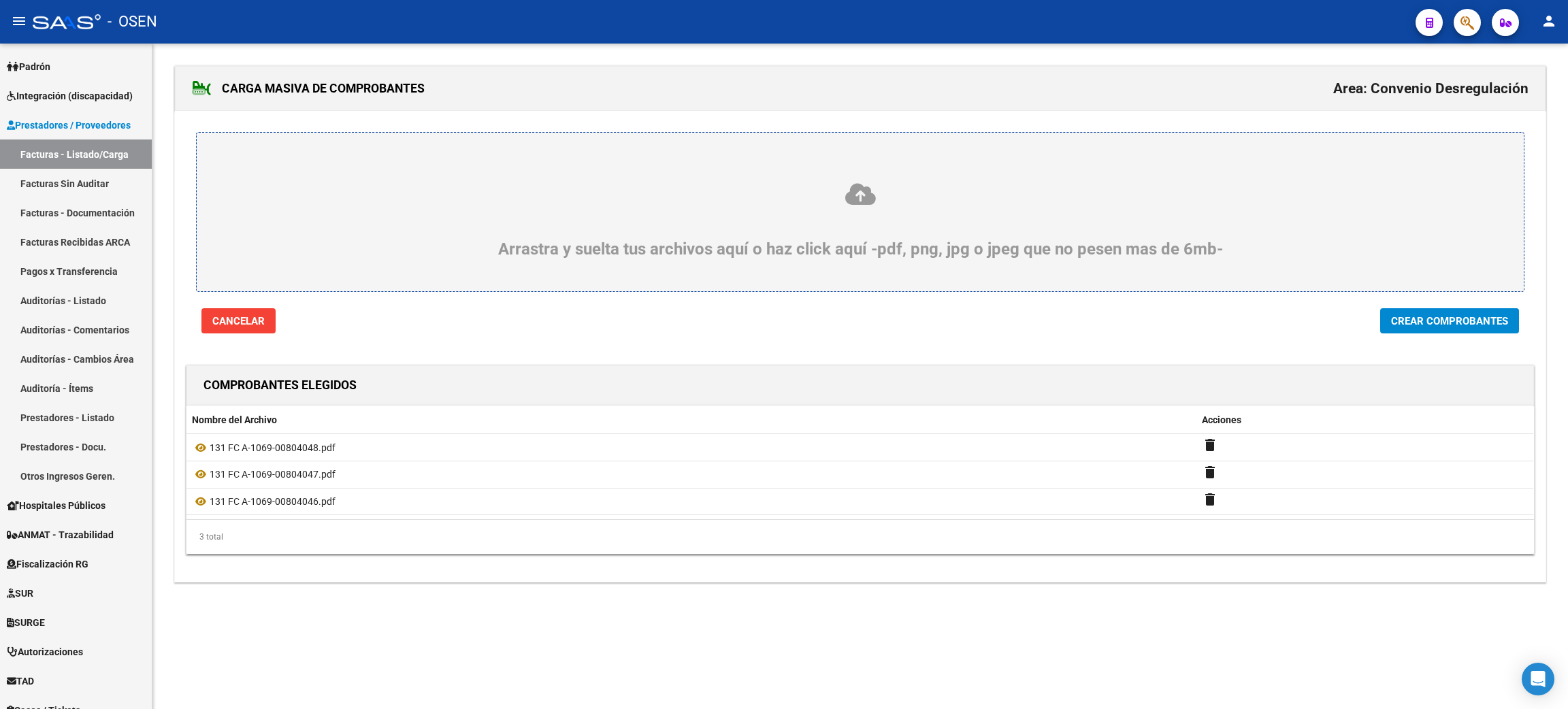
click at [1416, 327] on span "Crear Comprobantes" at bounding box center [1449, 320] width 117 height 12
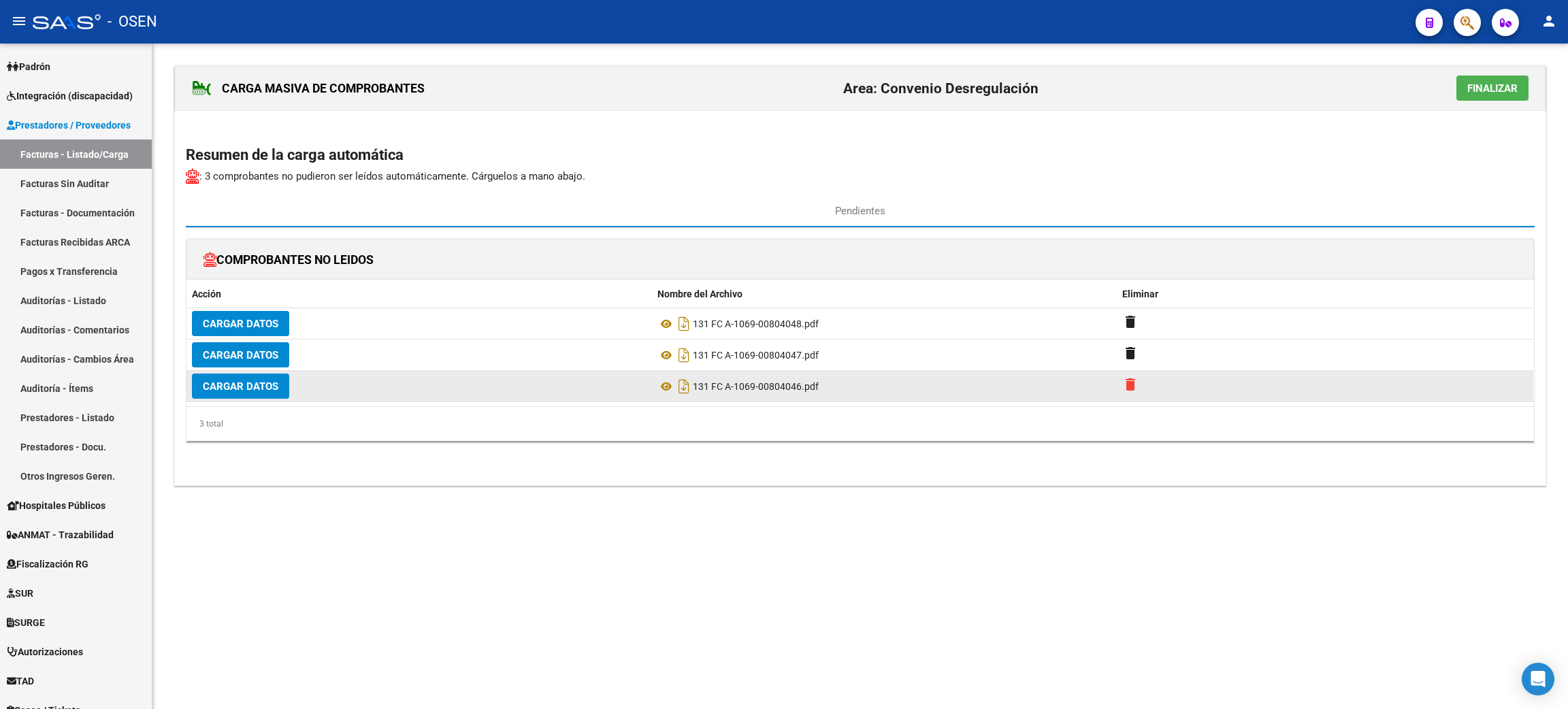
click at [1127, 382] on mat-icon "delete" at bounding box center [1131, 385] width 16 height 16
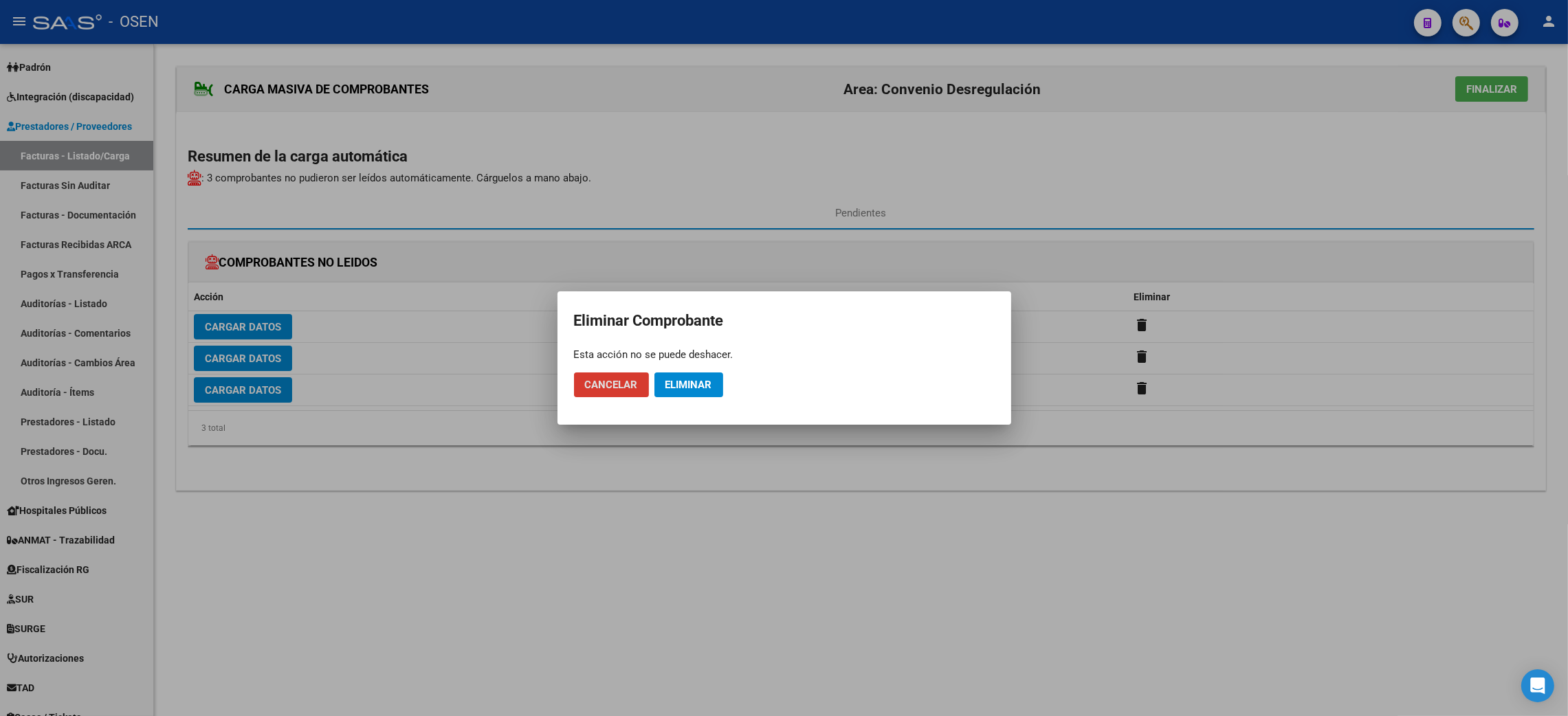
click at [698, 385] on span "Eliminar" at bounding box center [689, 384] width 47 height 12
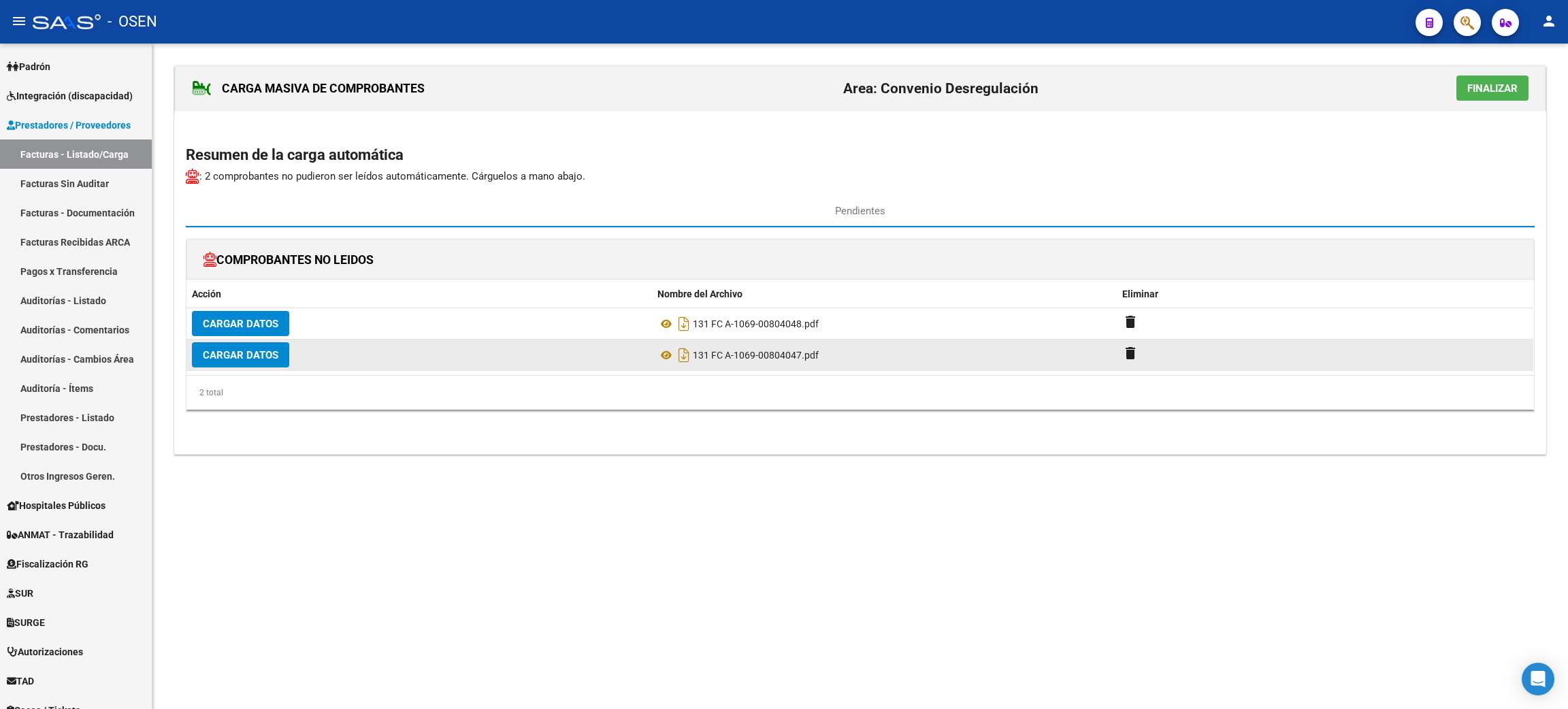
click at [260, 363] on button "Cargar Datos" at bounding box center [240, 354] width 97 height 25
click at [1128, 358] on mat-icon "delete" at bounding box center [1131, 353] width 16 height 16
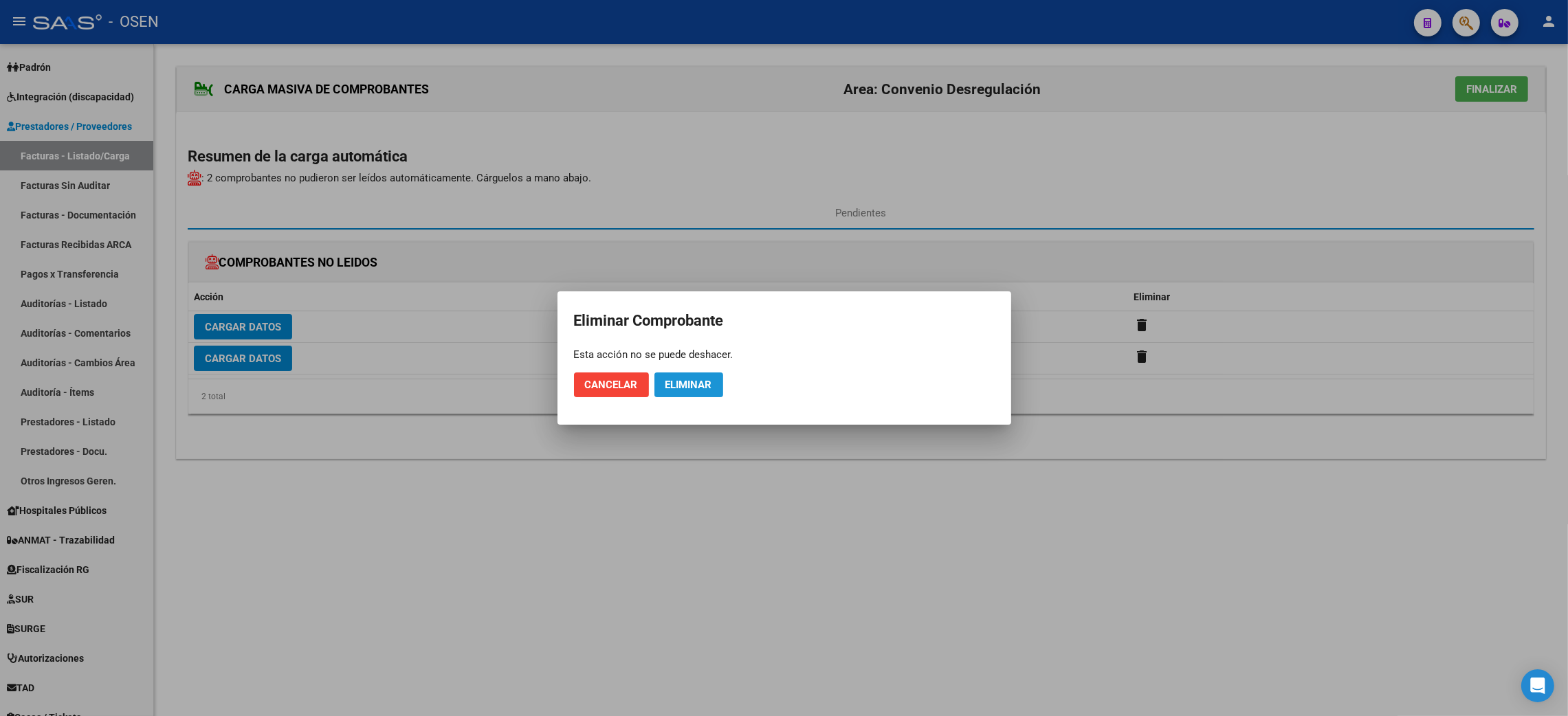
click at [700, 395] on button "Eliminar" at bounding box center [689, 384] width 69 height 25
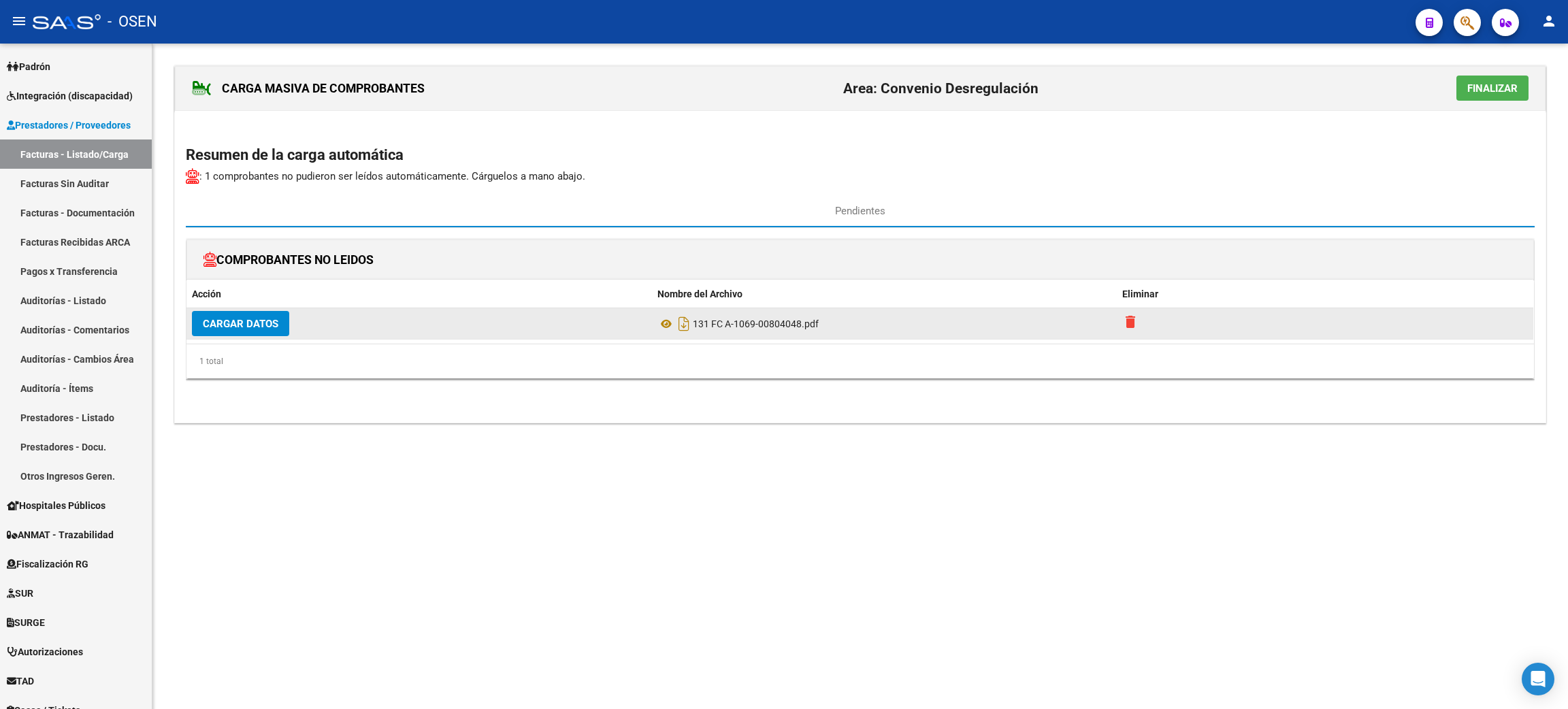
drag, startPoint x: 1116, startPoint y: 317, endPoint x: 1124, endPoint y: 323, distance: 10.0
click at [1117, 318] on datatable-body-cell "delete" at bounding box center [1325, 324] width 417 height 30
click at [1125, 324] on mat-icon "delete" at bounding box center [1131, 322] width 16 height 16
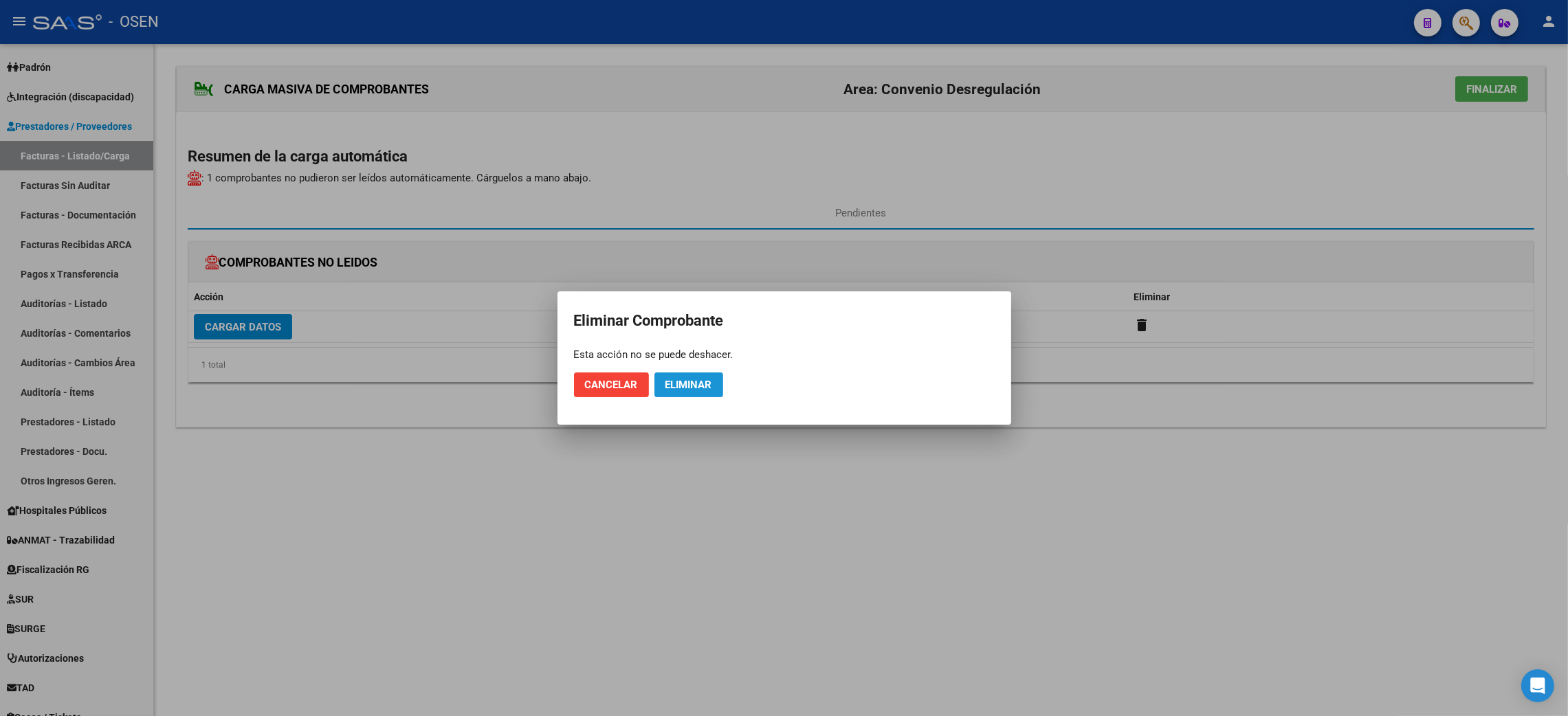
click at [678, 390] on span "Eliminar" at bounding box center [689, 384] width 47 height 12
